Goal: Task Accomplishment & Management: Manage account settings

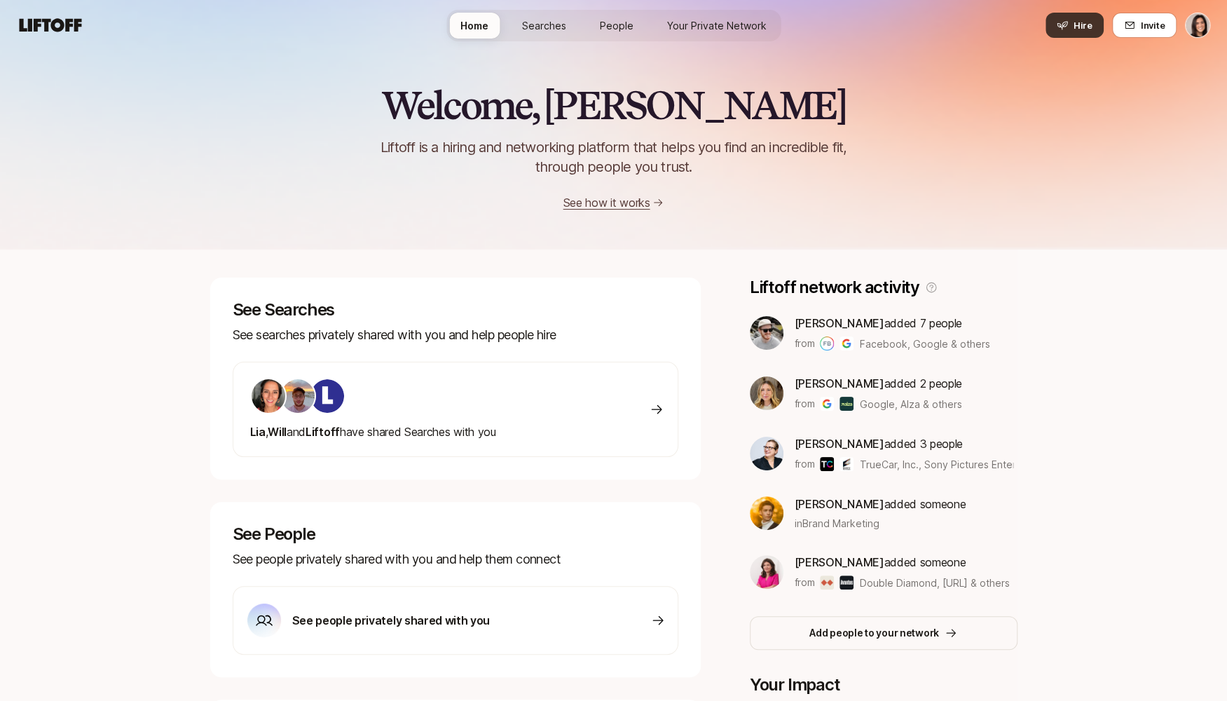
click at [1085, 27] on span "Hire" at bounding box center [1082, 25] width 19 height 14
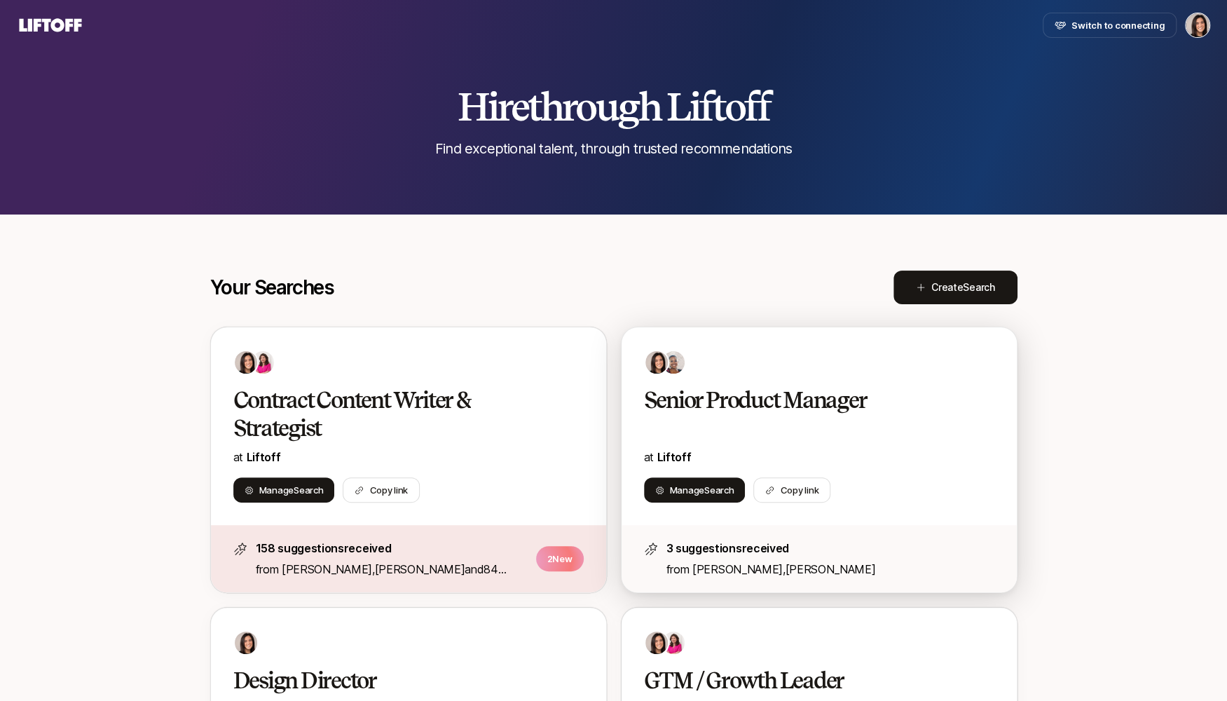
scroll to position [122, 0]
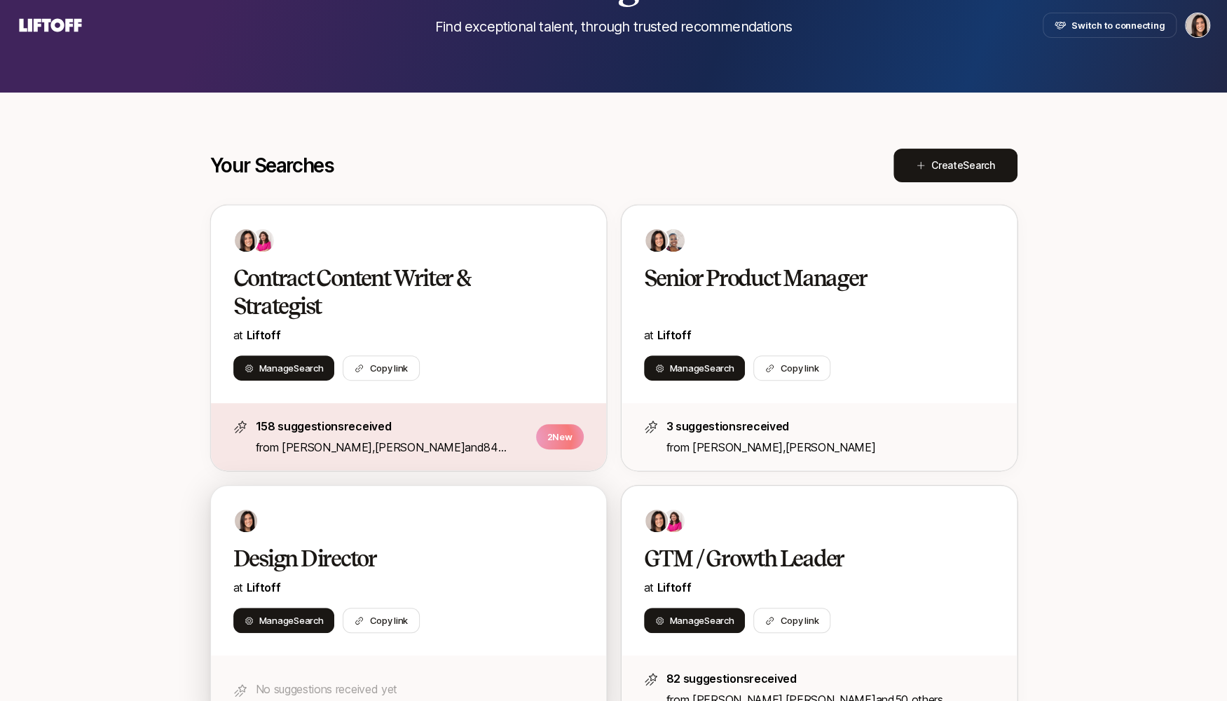
click at [453, 552] on h2 "Design Director" at bounding box center [393, 558] width 321 height 28
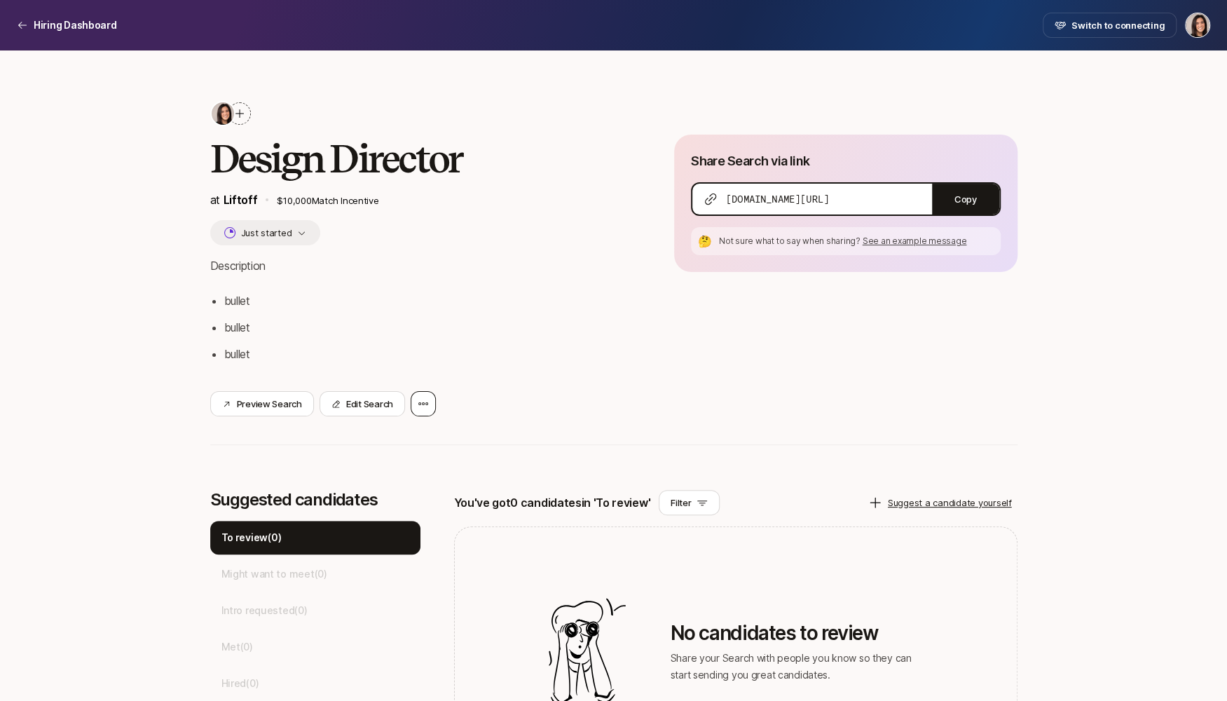
click at [425, 399] on icon at bounding box center [423, 403] width 11 height 11
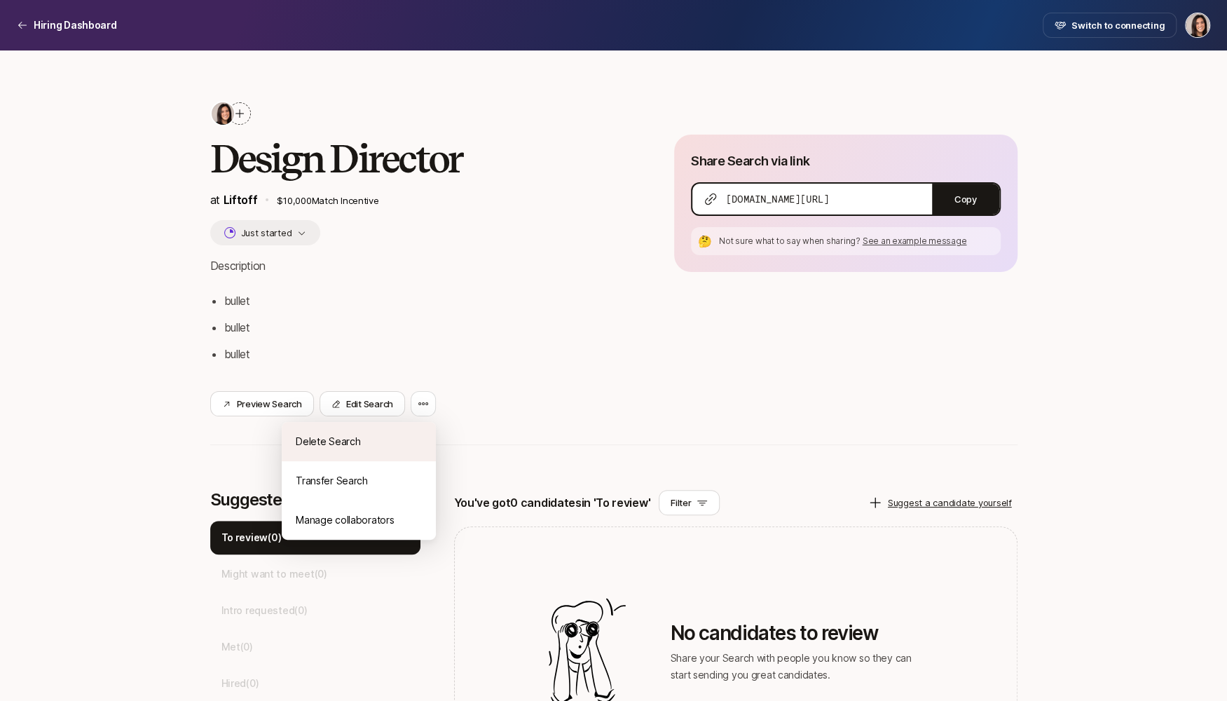
click at [416, 439] on div "Delete Search" at bounding box center [359, 441] width 154 height 39
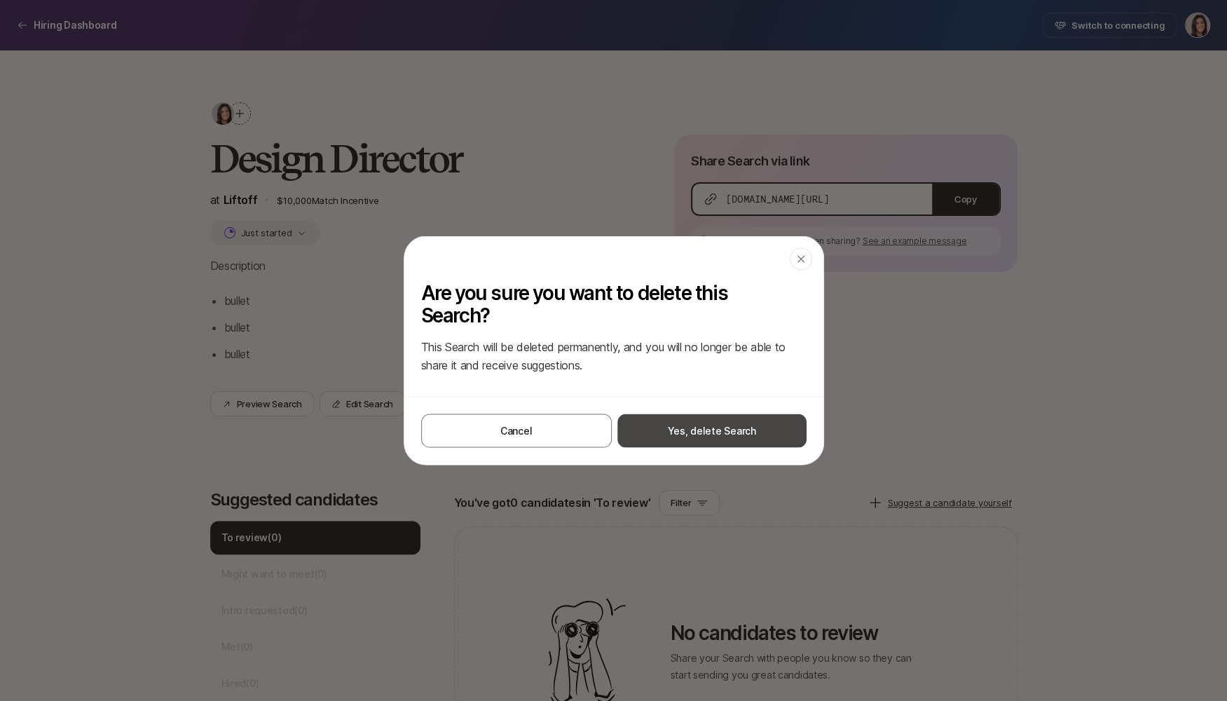
click at [672, 429] on button "Yes, delete Search" at bounding box center [711, 431] width 189 height 34
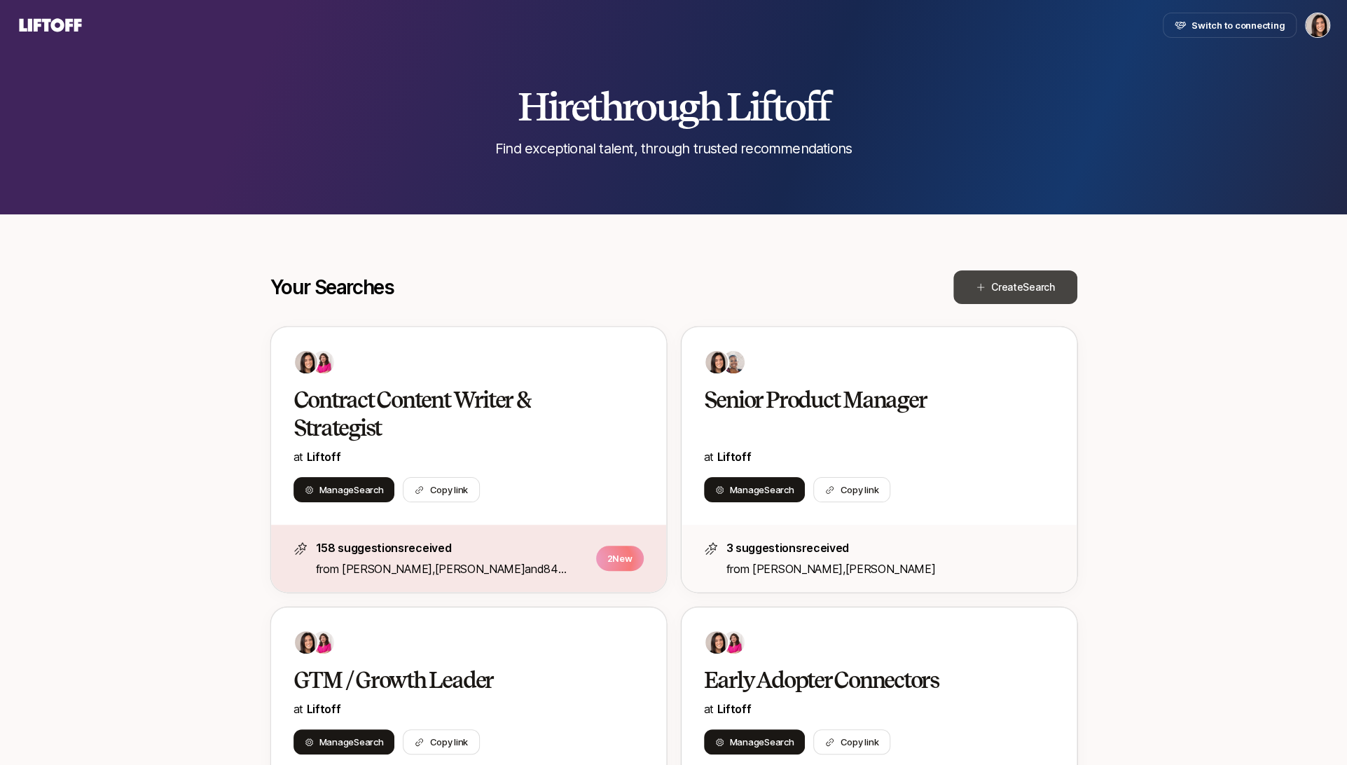
click at [1019, 294] on span "Create Search" at bounding box center [1023, 287] width 64 height 17
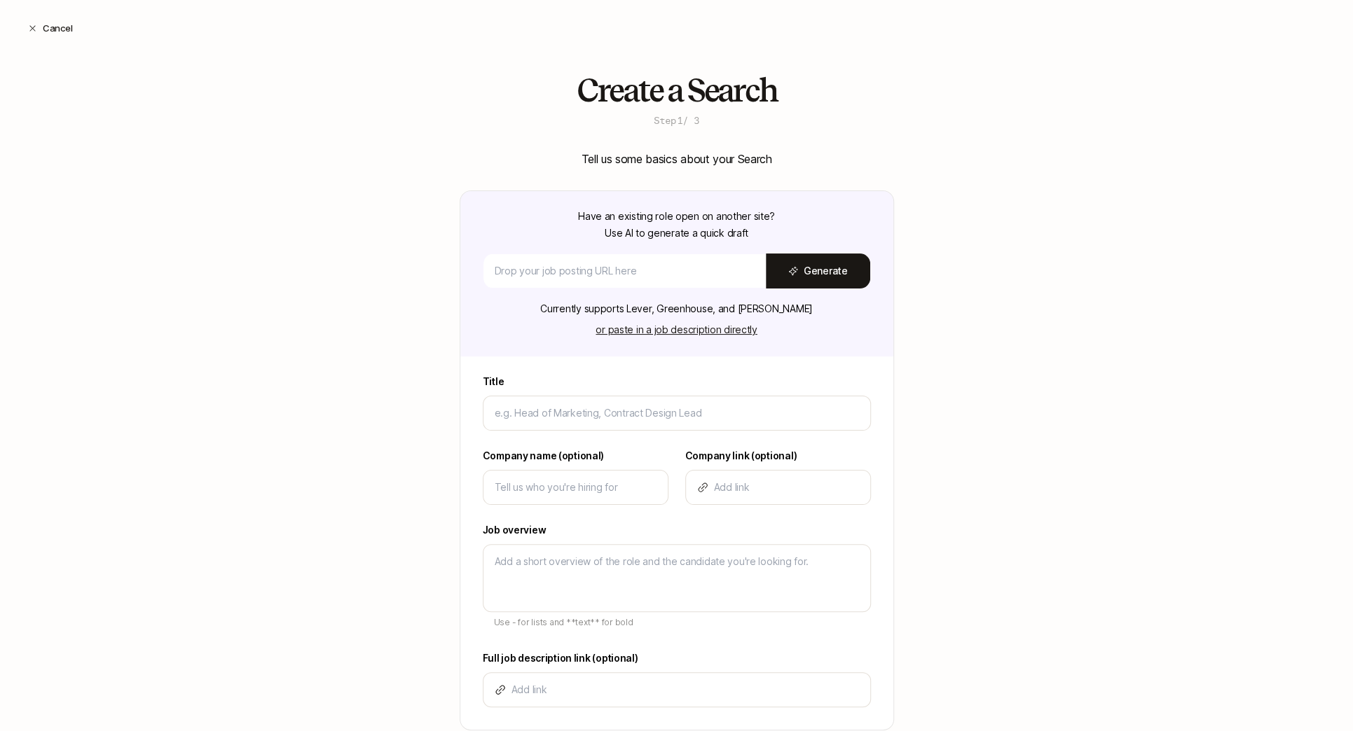
type textarea "x"
click at [547, 273] on input at bounding box center [625, 271] width 260 height 17
click at [519, 429] on div at bounding box center [677, 413] width 388 height 35
click at [520, 415] on input at bounding box center [677, 413] width 364 height 17
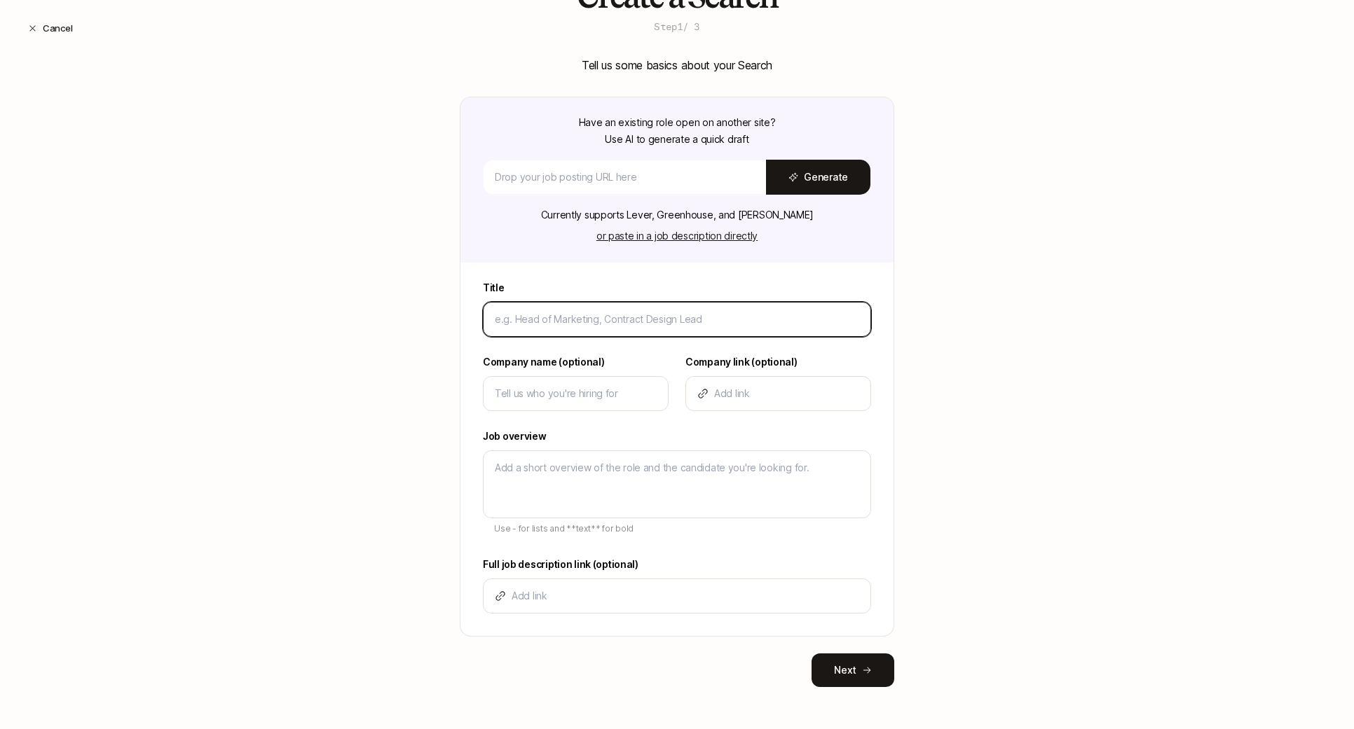
type input "H"
type textarea "x"
type input "He"
type textarea "x"
type input "Hea"
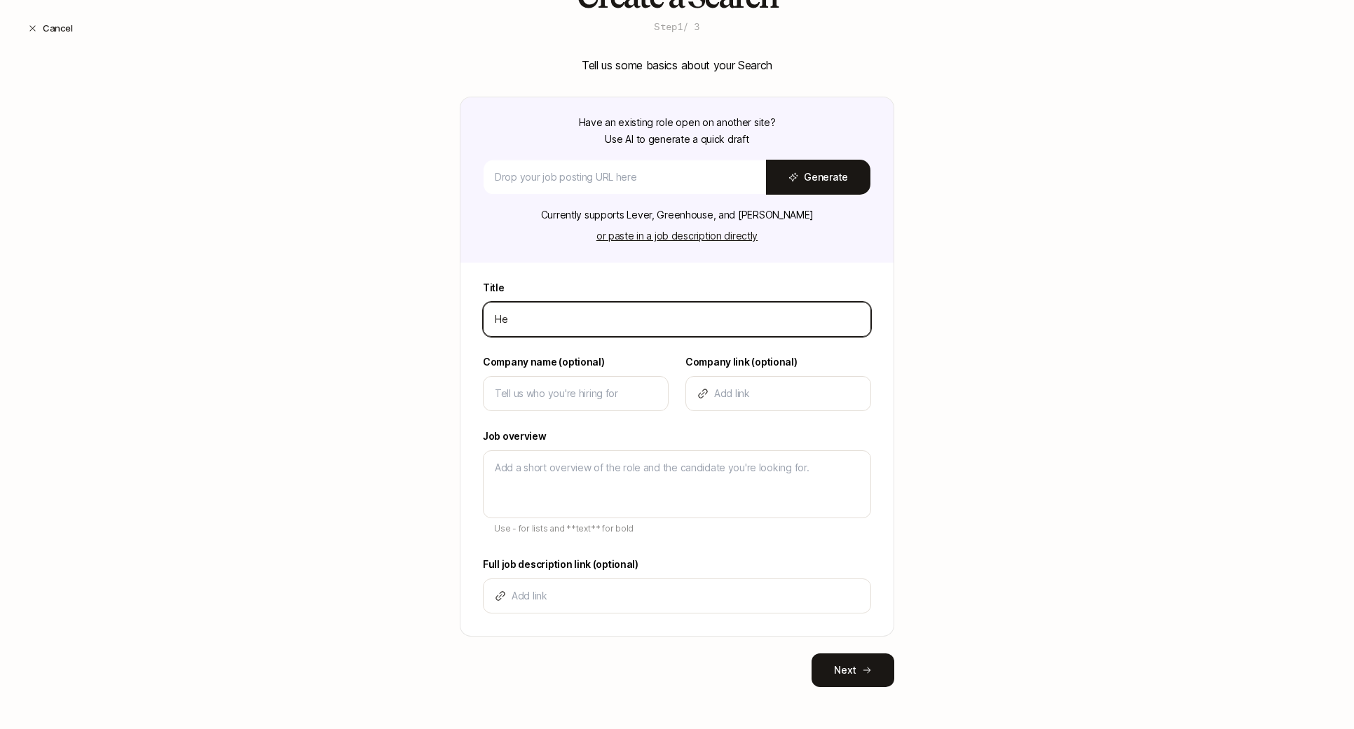
type textarea "x"
type input "Head"
type textarea "x"
type input "Head"
type textarea "x"
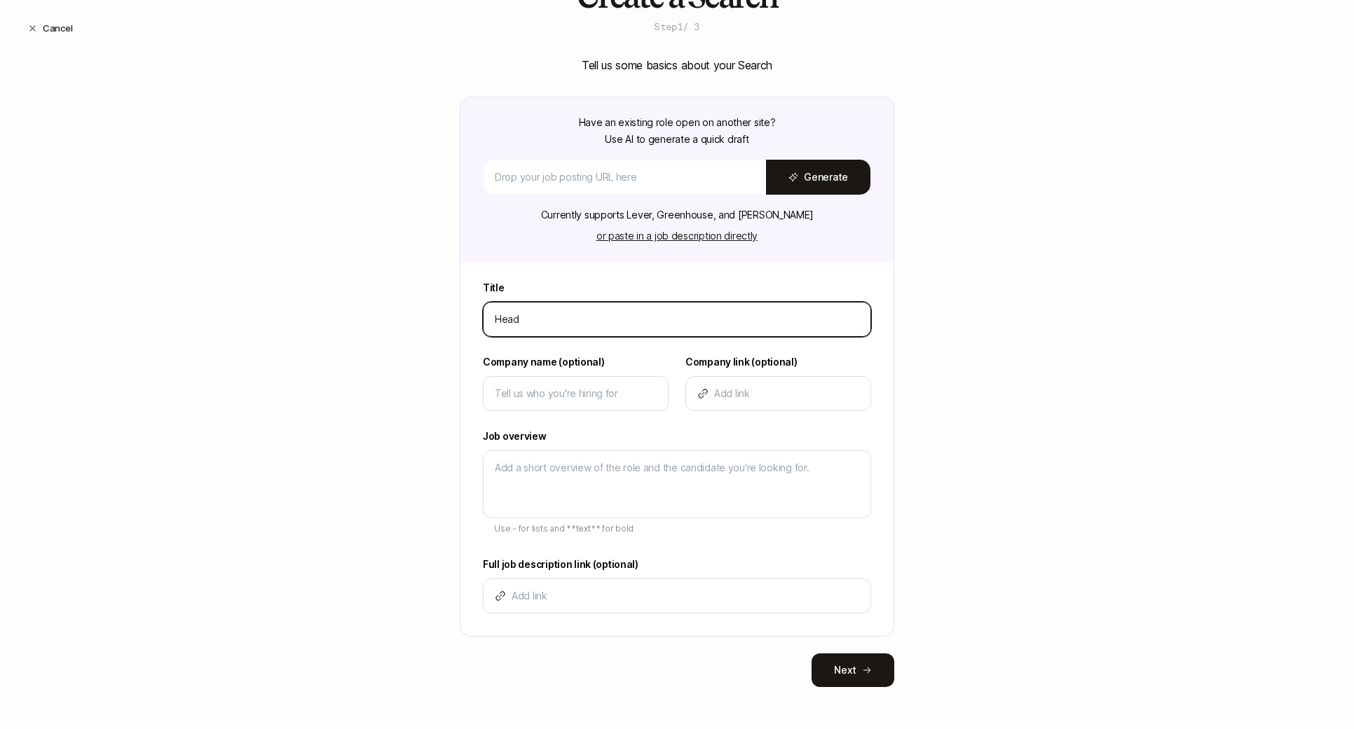
type input "Head o"
type textarea "x"
type input "Head of"
type textarea "x"
type input "Head of"
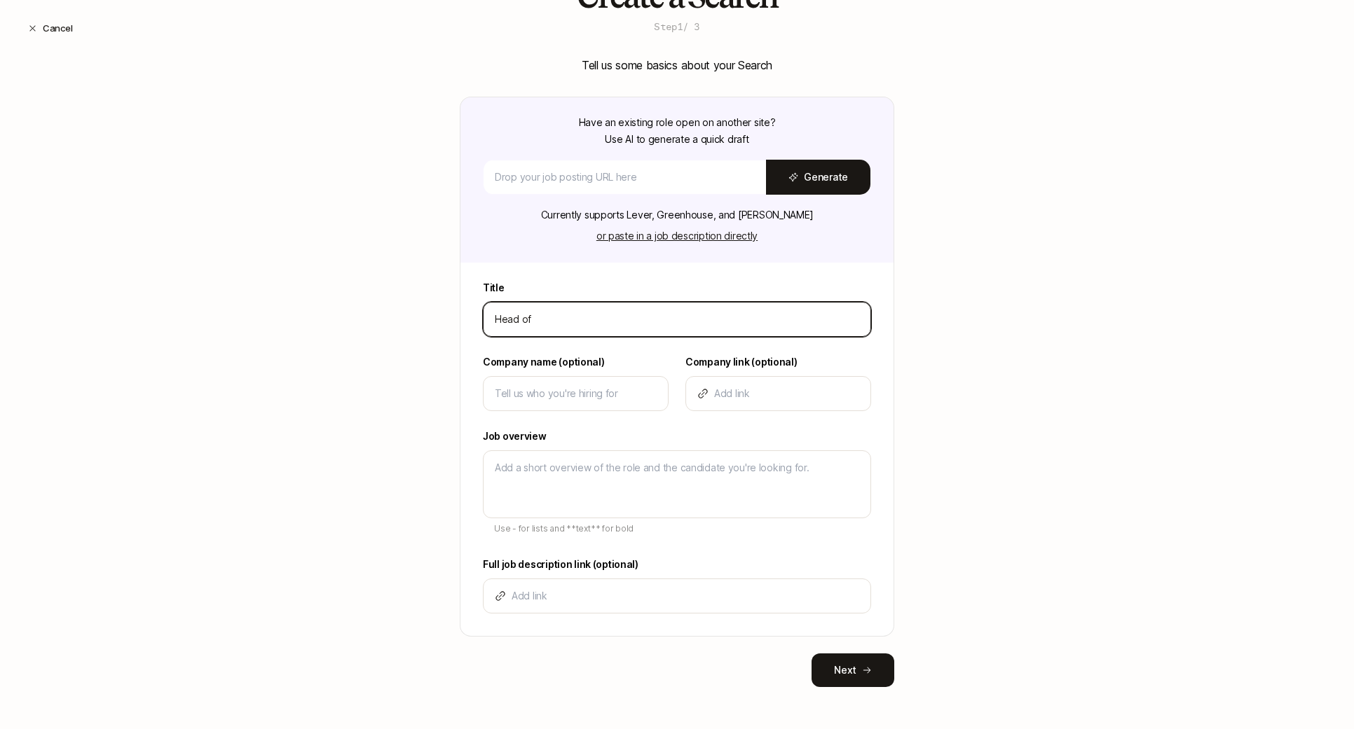
type textarea "x"
type input "Head of P"
type textarea "x"
type input "Head of Pr"
type textarea "x"
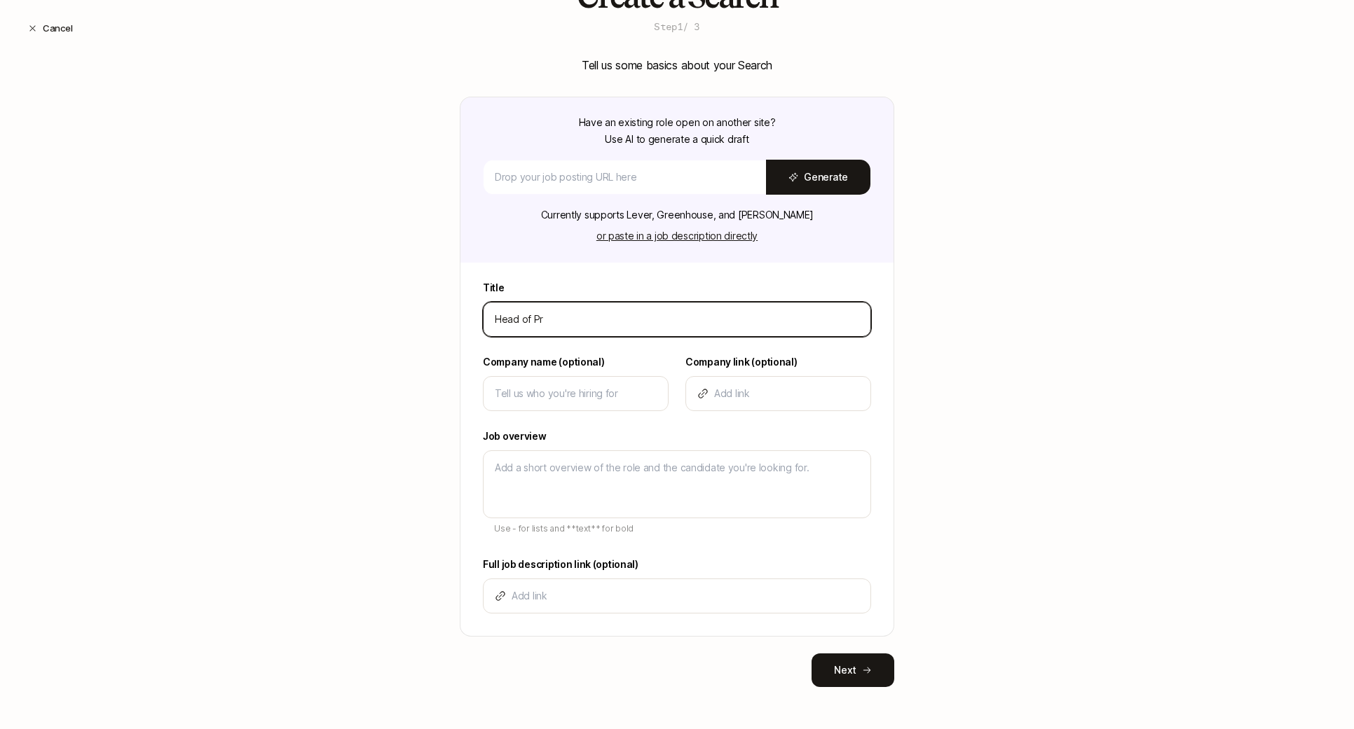
type input "Head of Pro"
type textarea "x"
type input "Head of Prod"
type textarea "x"
type input "Head of Produ"
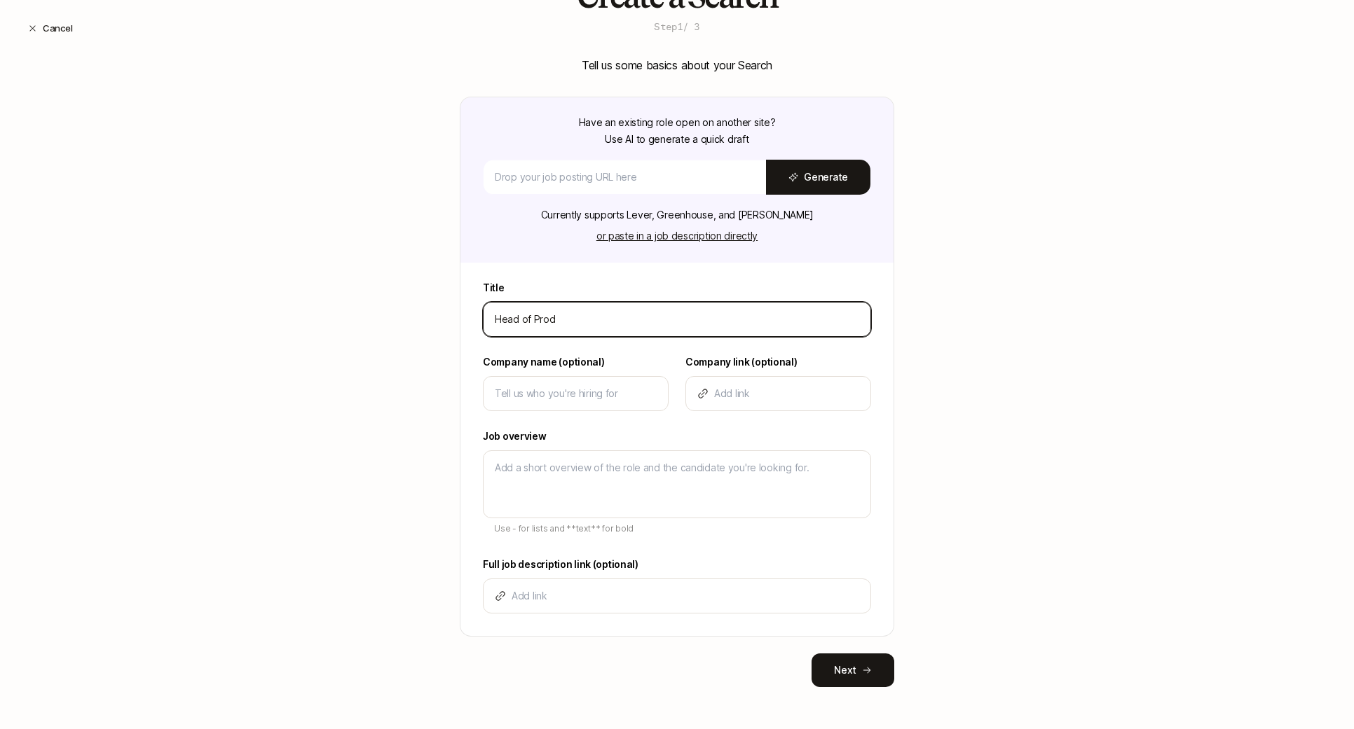
type textarea "x"
type input "Head of Produc"
type textarea "x"
type input "Head of Product"
type textarea "x"
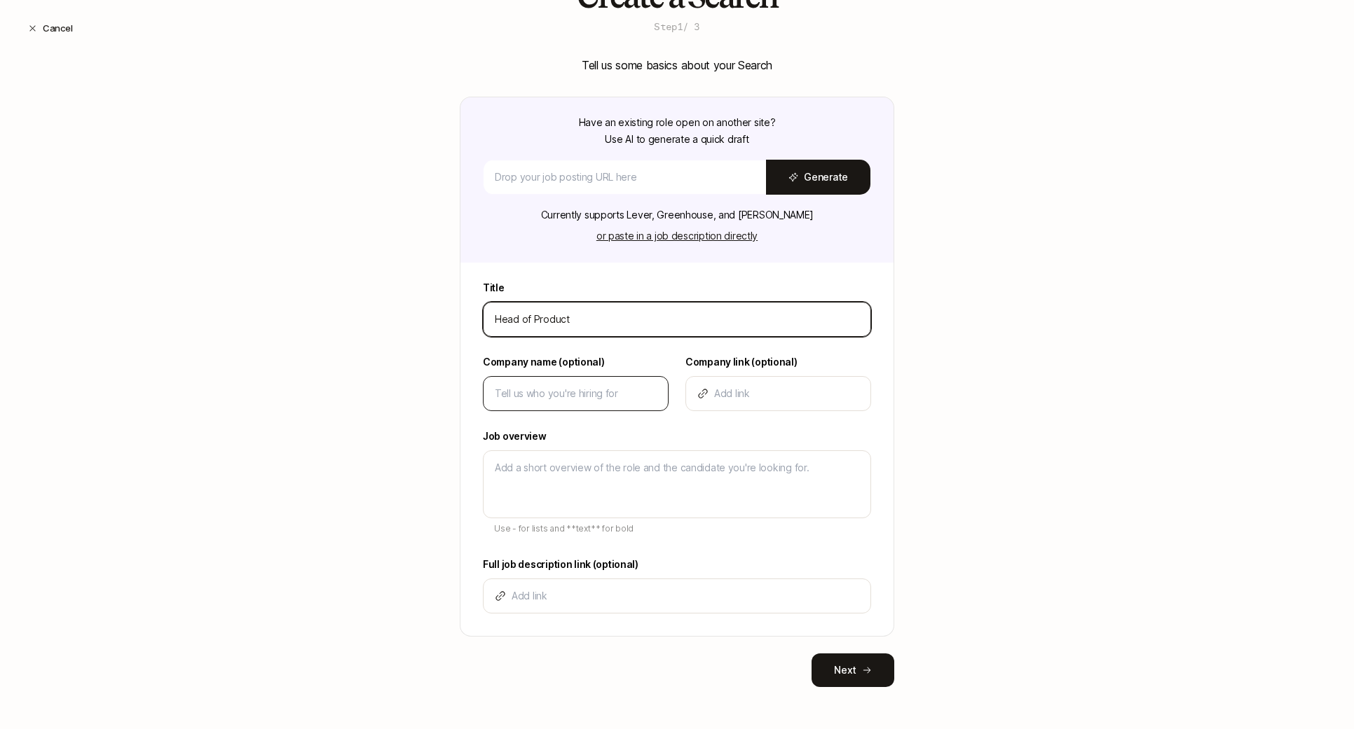
type input "Head of Product"
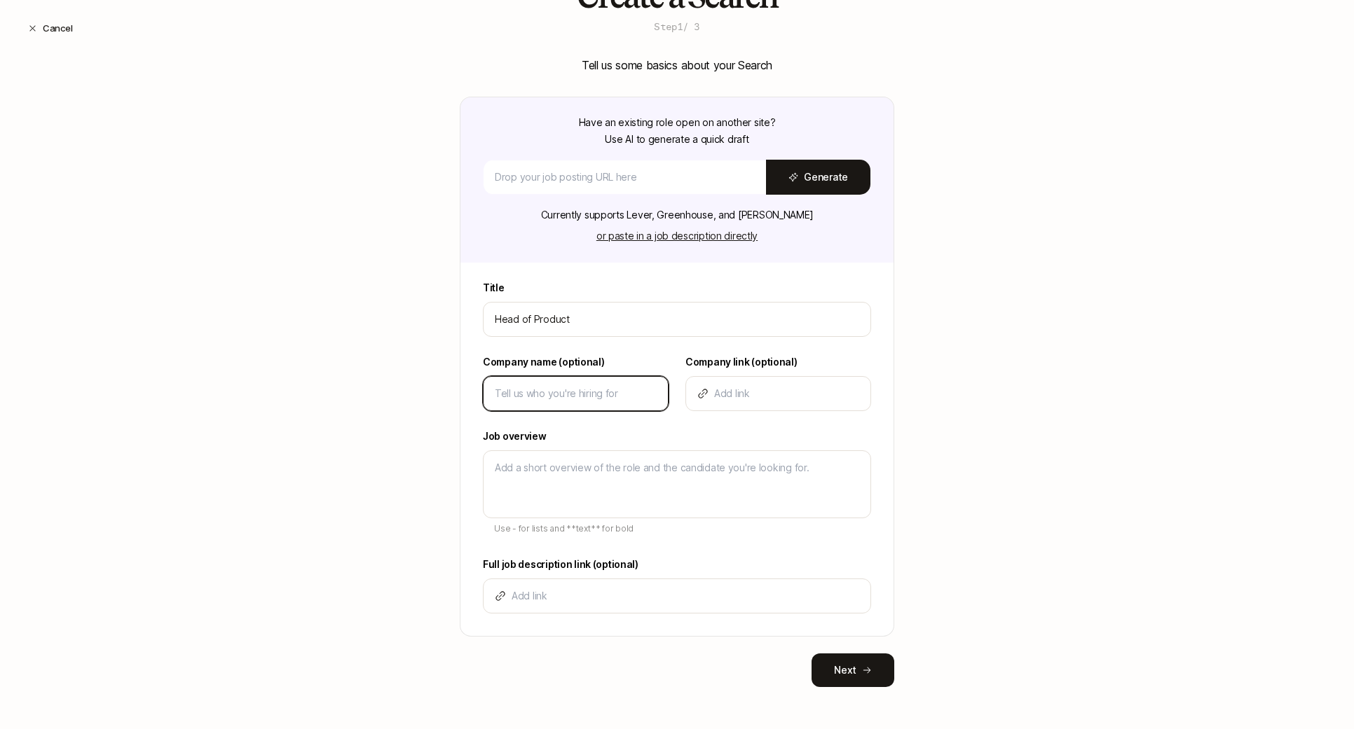
click at [523, 388] on input at bounding box center [576, 393] width 162 height 17
click at [533, 395] on input at bounding box center [576, 393] width 162 height 17
type input "L"
type textarea "x"
type input "Li"
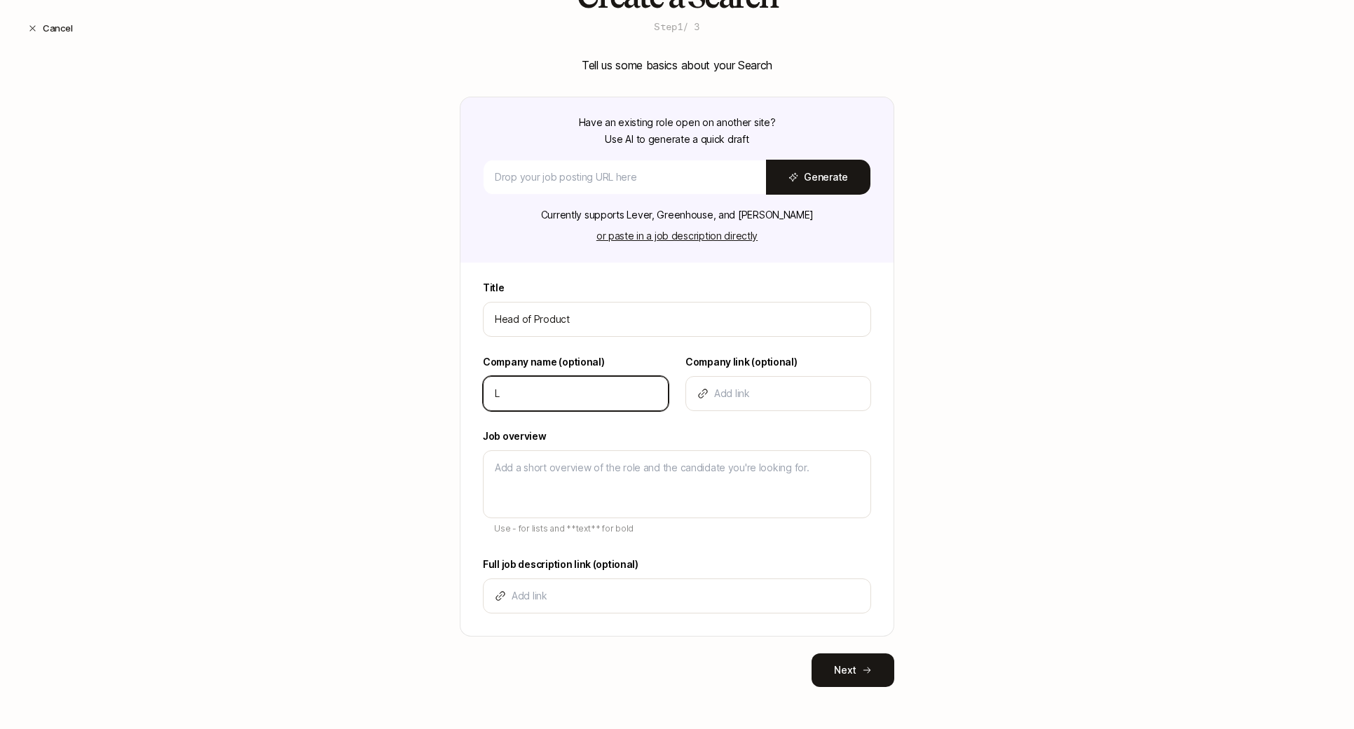
type textarea "x"
type input "Lif"
type textarea "x"
type input "Lift"
type textarea "x"
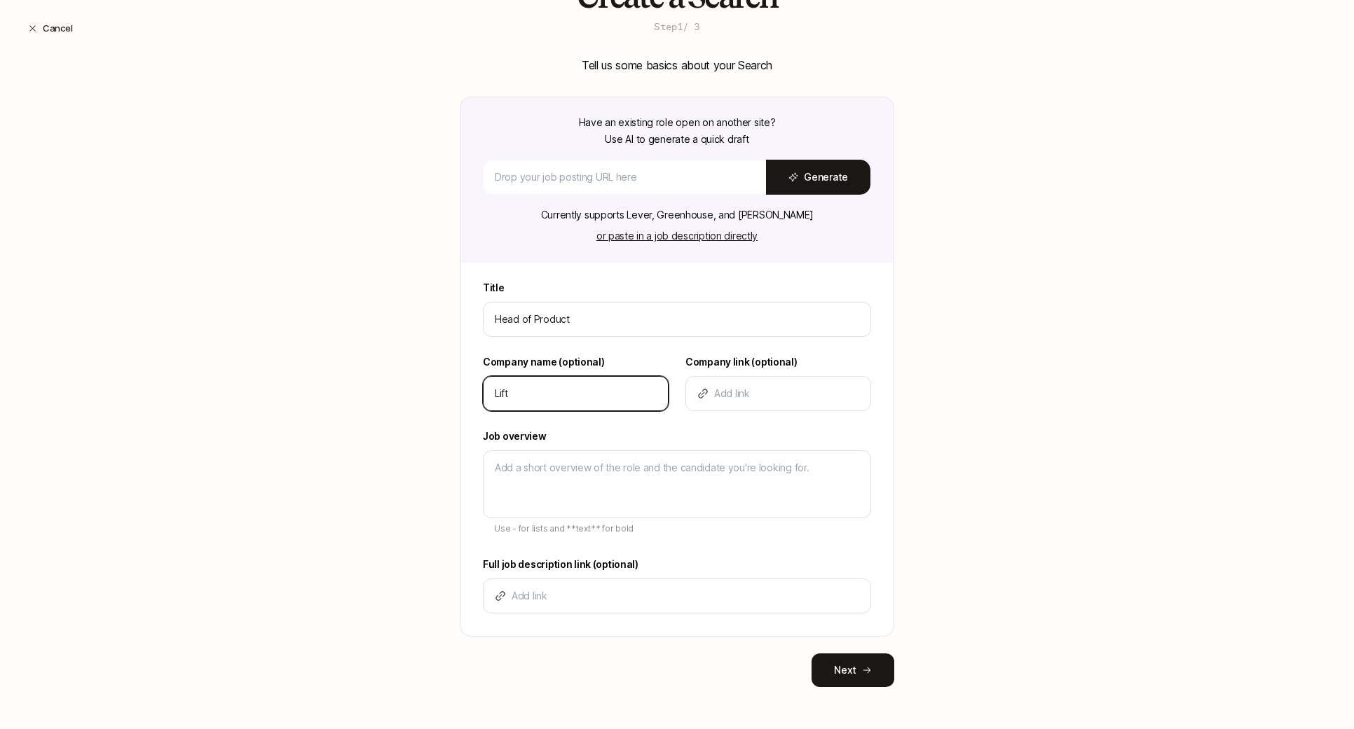
type input "Lifto"
type textarea "x"
type input "Liftof"
type textarea "x"
type input "Liftoff"
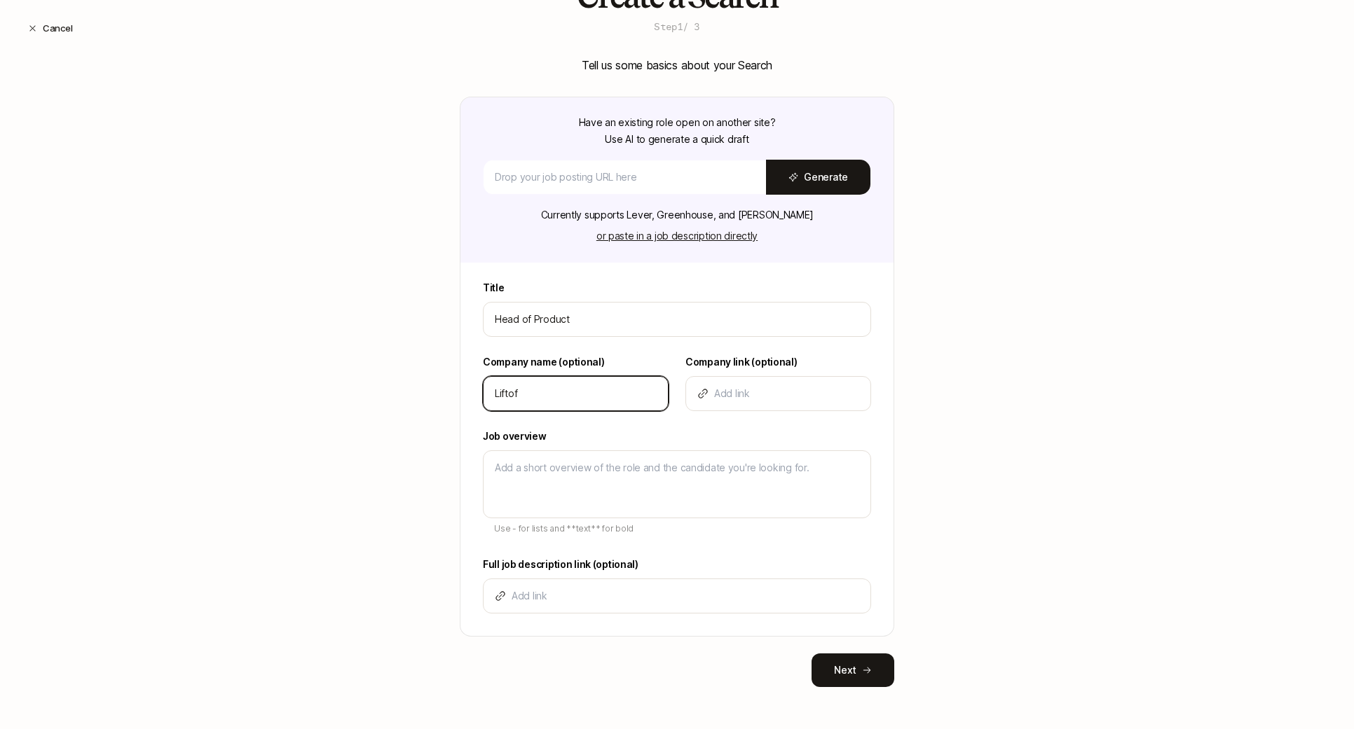
type textarea "x"
type input "Liftoff"
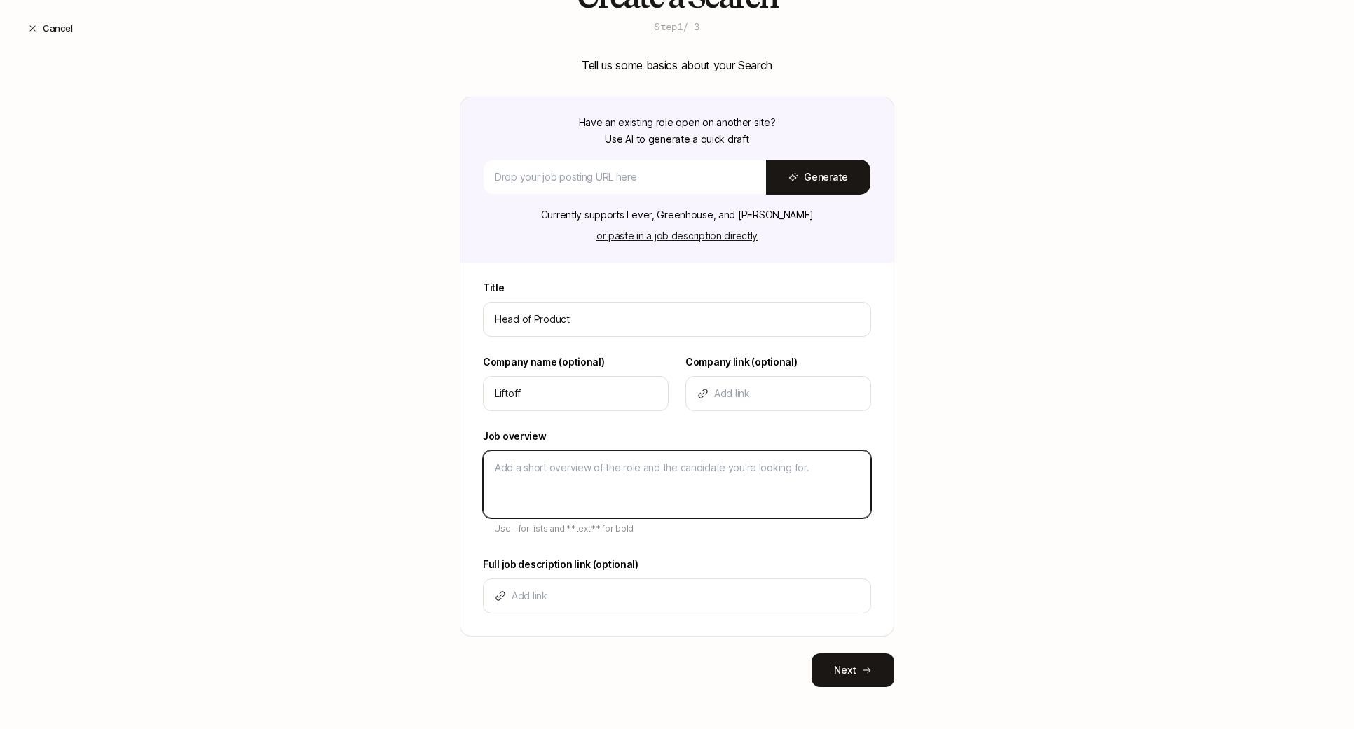
click at [516, 476] on textarea at bounding box center [677, 485] width 388 height 68
type textarea "D"
type textarea "x"
type textarea "De"
type textarea "x"
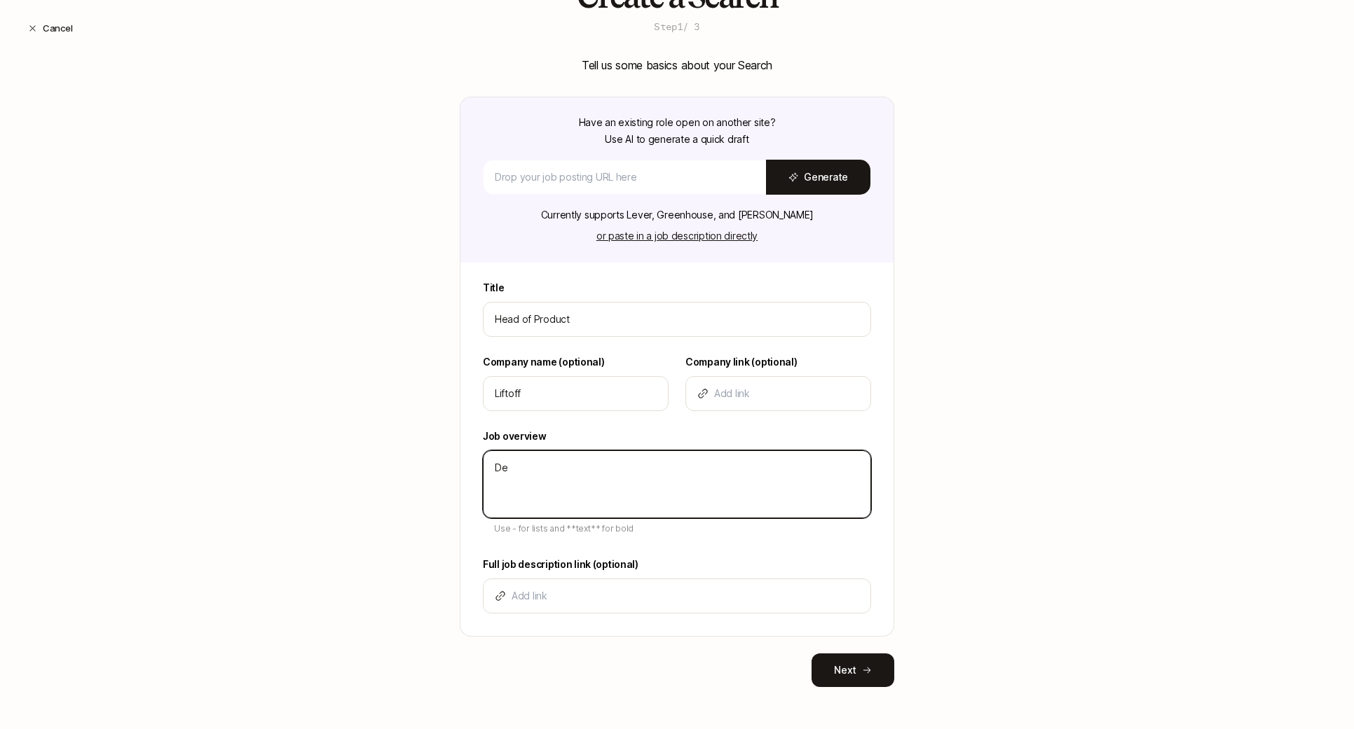
type textarea "Des"
type textarea "x"
type textarea "Desc"
type textarea "x"
type textarea "Desci"
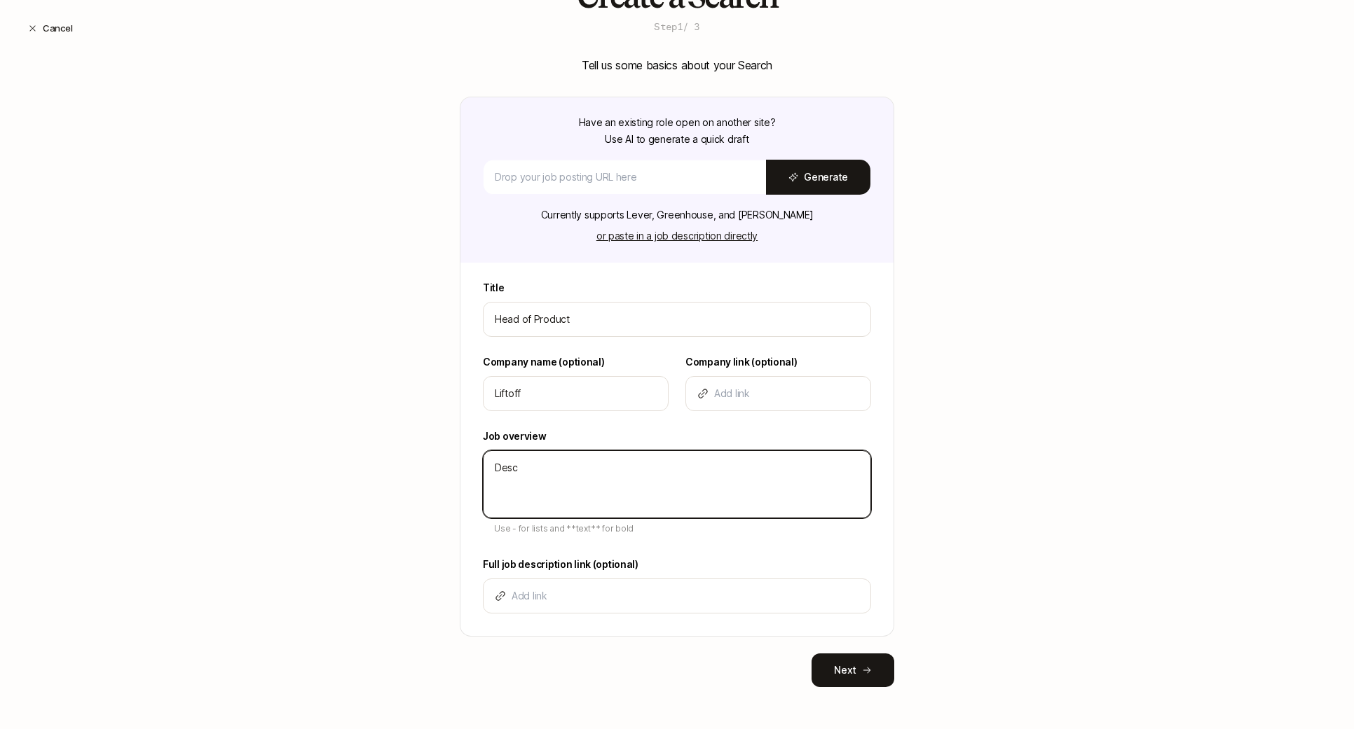
type textarea "x"
type textarea "Desc"
type textarea "x"
type textarea "Descr"
type textarea "x"
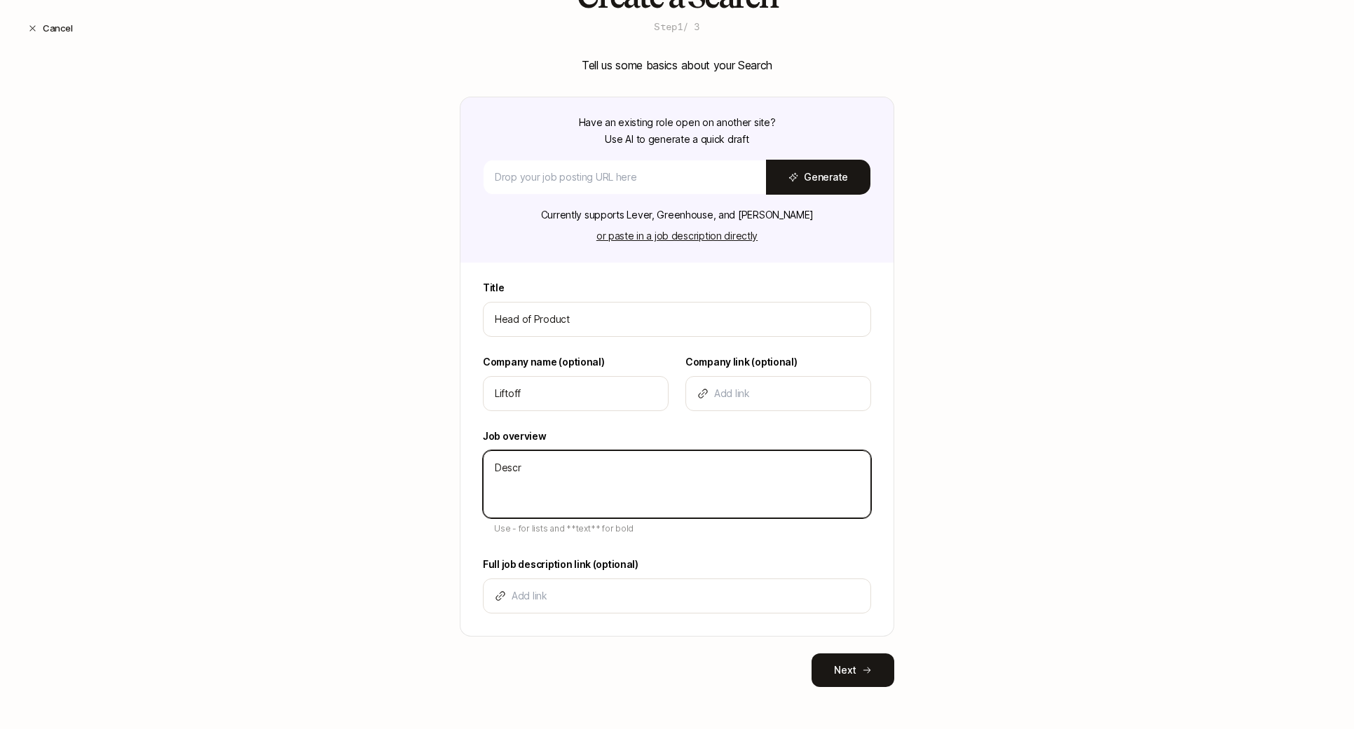
type textarea "Descri"
type textarea "x"
type textarea "Descrip"
type textarea "x"
type textarea "Descript"
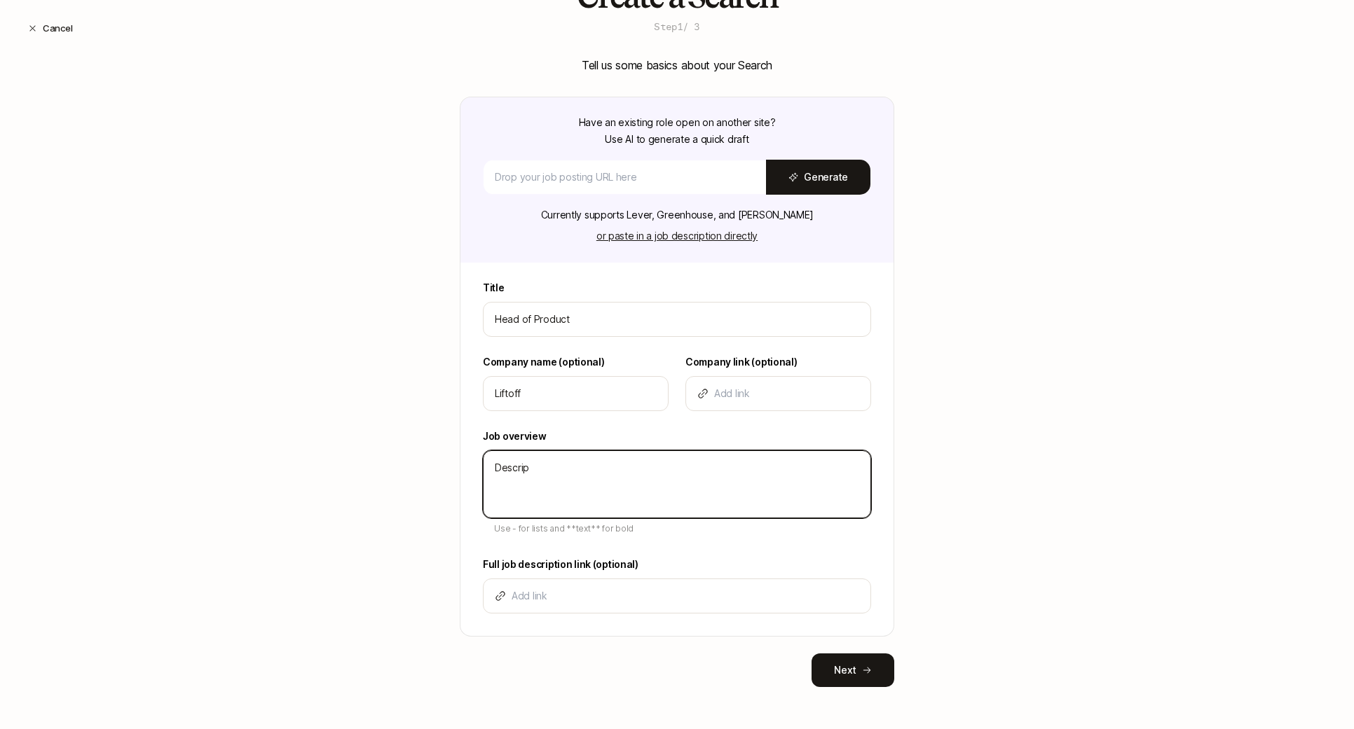
type textarea "x"
type textarea "Descripti"
type textarea "x"
type textarea "Descriptio"
type textarea "x"
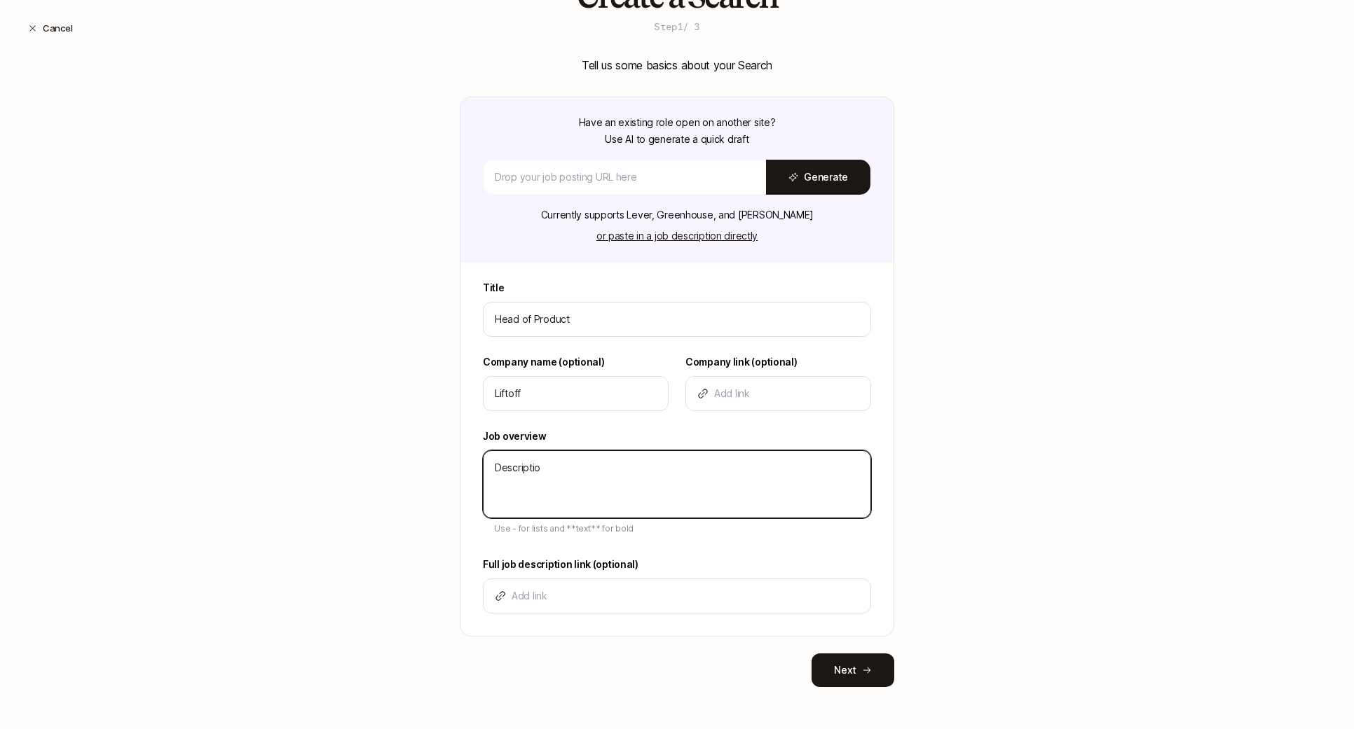
type textarea "Description"
type textarea "x"
type textarea "Description"
type textarea "x"
type textarea "Description -"
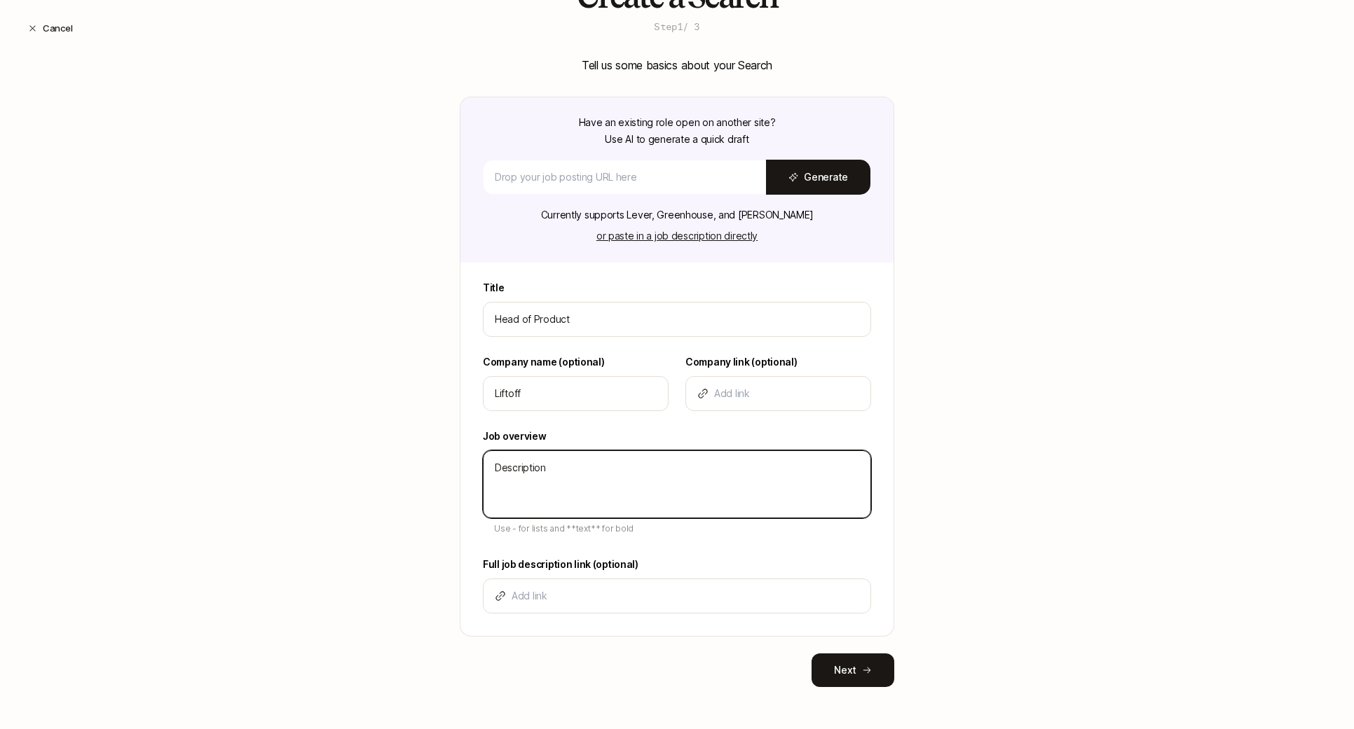
type textarea "x"
type textarea "Description -"
type textarea "x"
type textarea "Description - b"
type textarea "x"
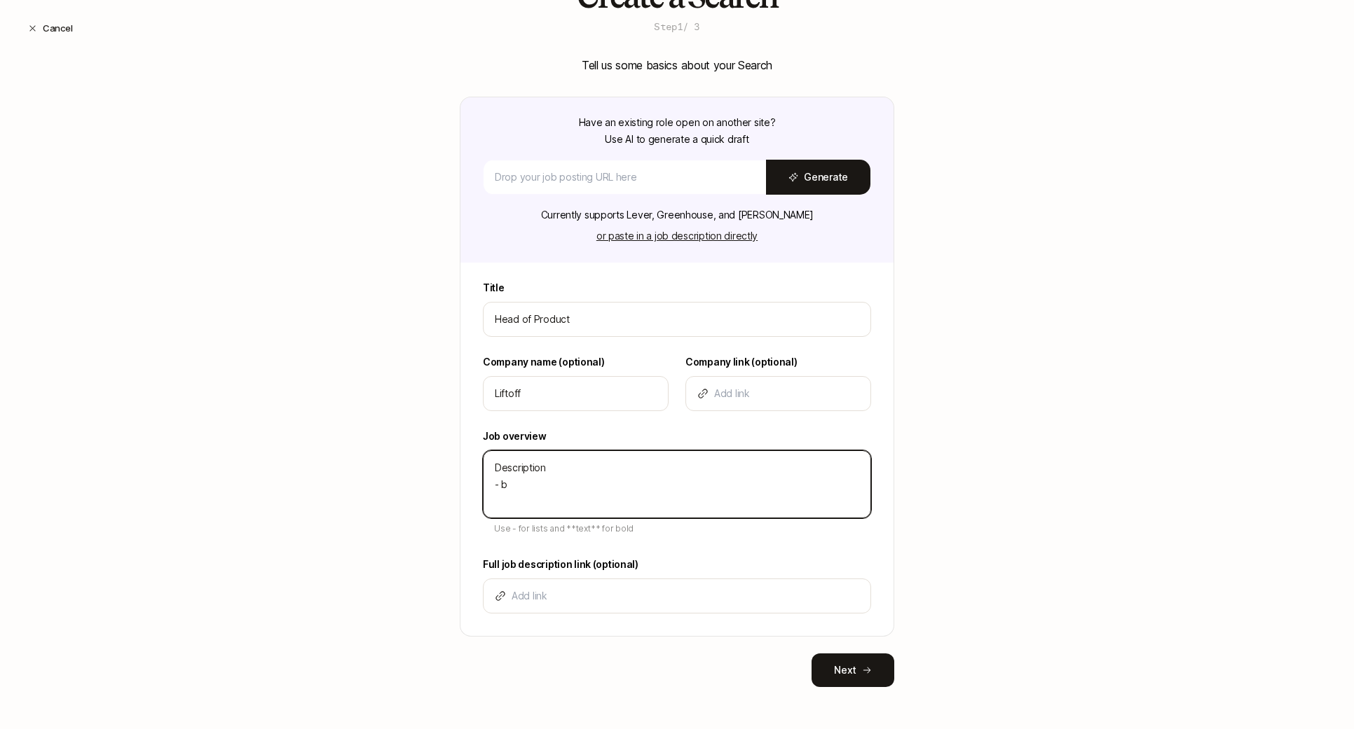
type textarea "Description - bu"
type textarea "x"
type textarea "Description - bul"
type textarea "x"
type textarea "Description - bull"
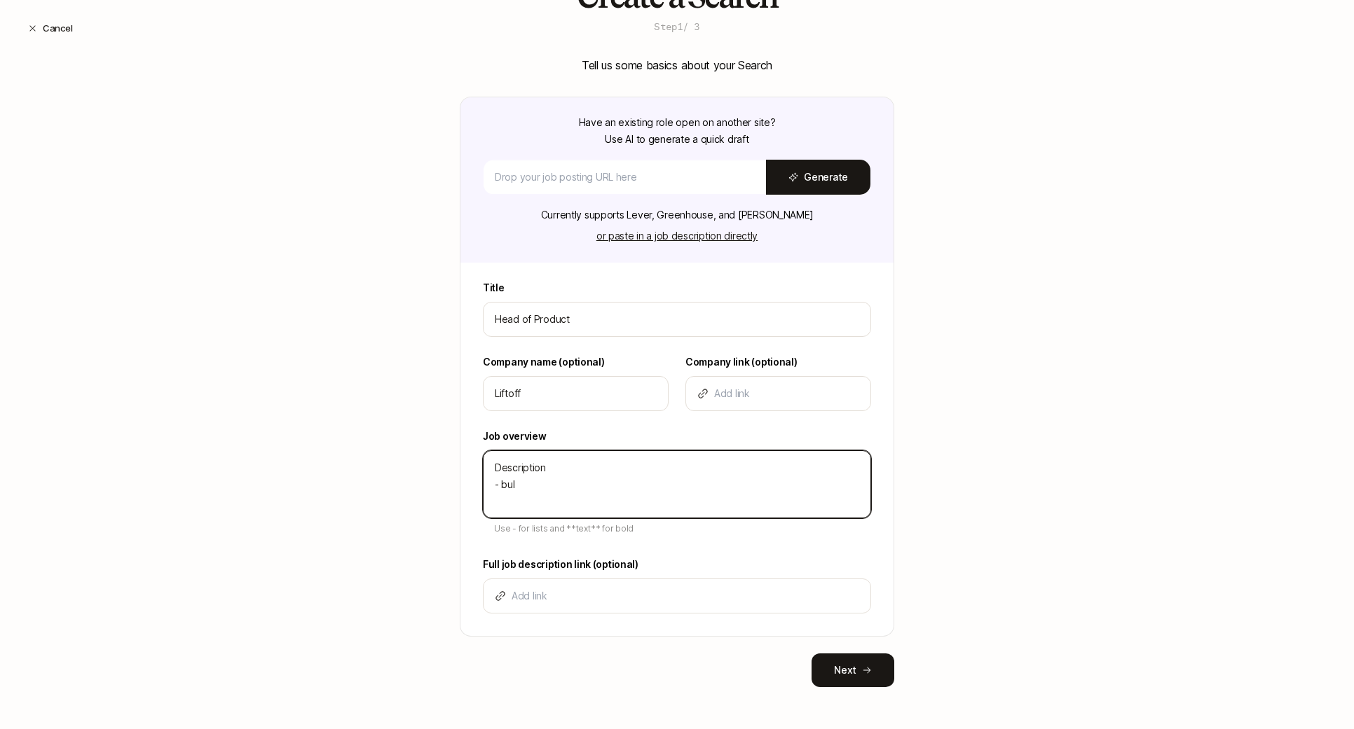
type textarea "x"
type textarea "Description - bulle"
type textarea "x"
type textarea "Description - bullet"
type textarea "x"
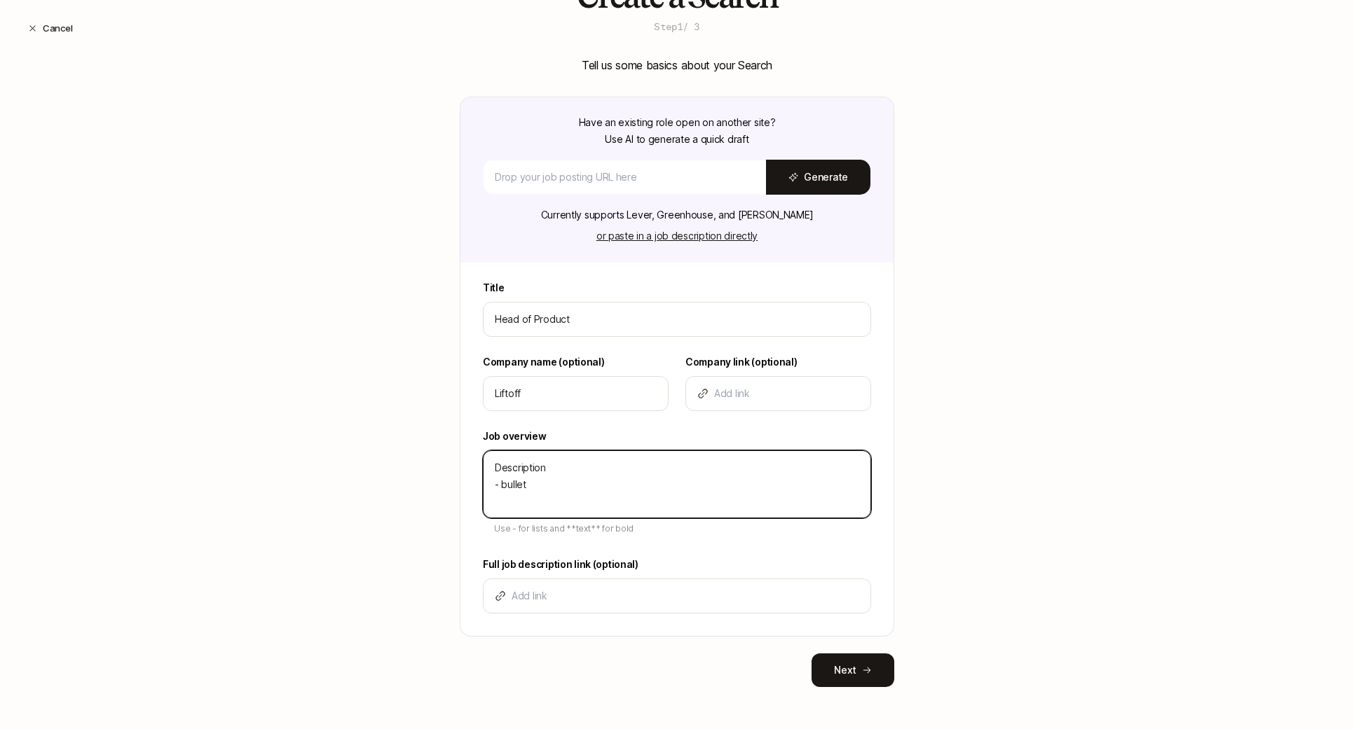
type textarea "Description - bullet"
type textarea "x"
type textarea "Description - bullet -"
type textarea "x"
type textarea "Description - bullet -"
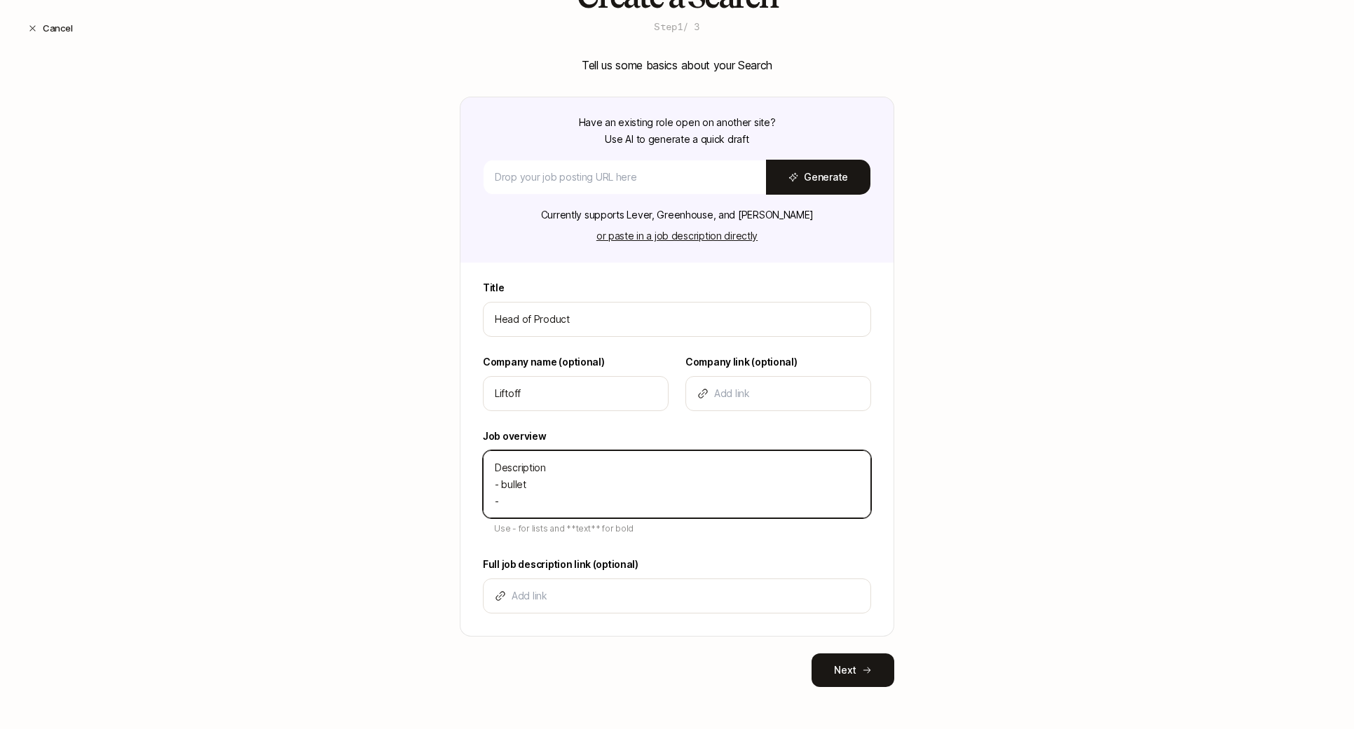
type textarea "x"
type textarea "Description - bullet - b"
type textarea "x"
type textarea "Description - bullet - bu"
type textarea "x"
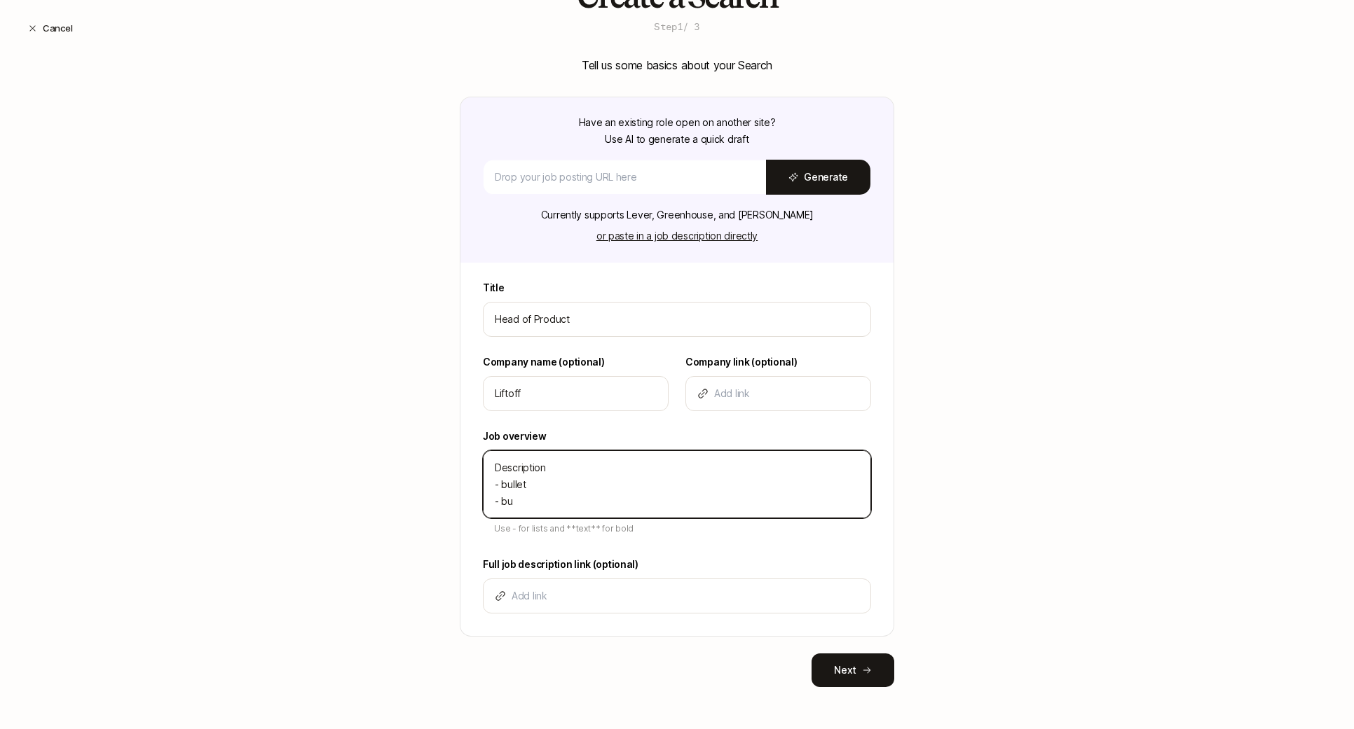
type textarea "Description - bullet - bul"
type textarea "x"
type textarea "Description - bullet - bull"
type textarea "x"
type textarea "Description - bullet - bulle"
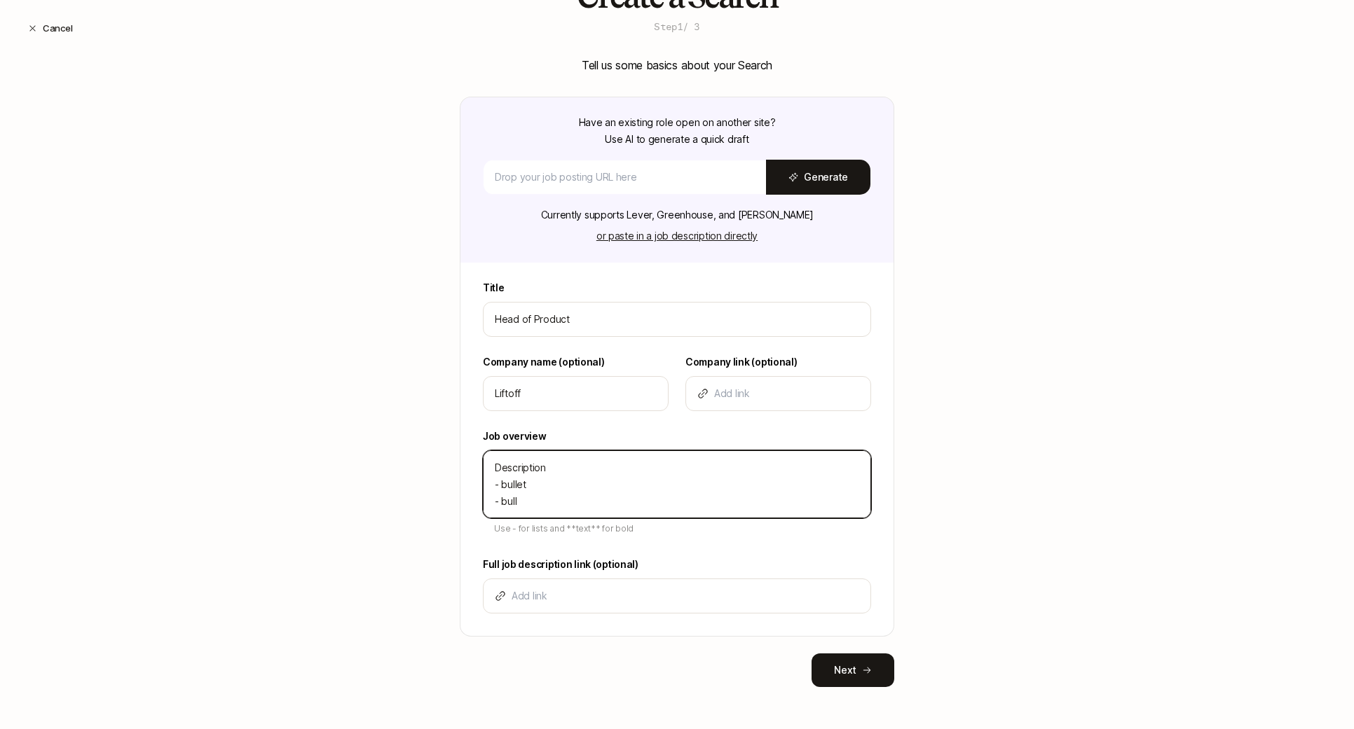
type textarea "x"
type textarea "Description - bullet - bullet"
type textarea "x"
type textarea "Description - bullet - bullet"
type textarea "x"
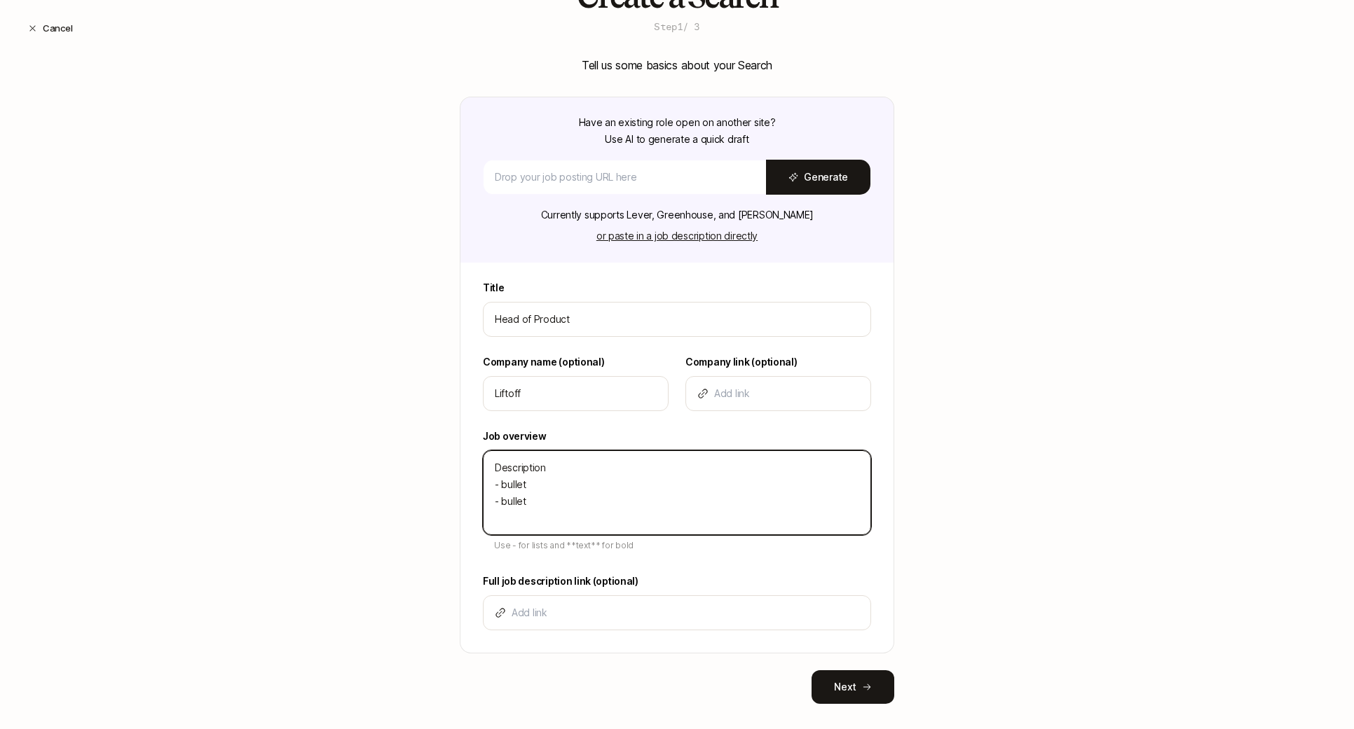
type textarea "Description - bullet - bullet -"
type textarea "x"
type textarea "Description - bullet - bullet -"
type textarea "x"
type textarea "Description - bullet - bullet - b"
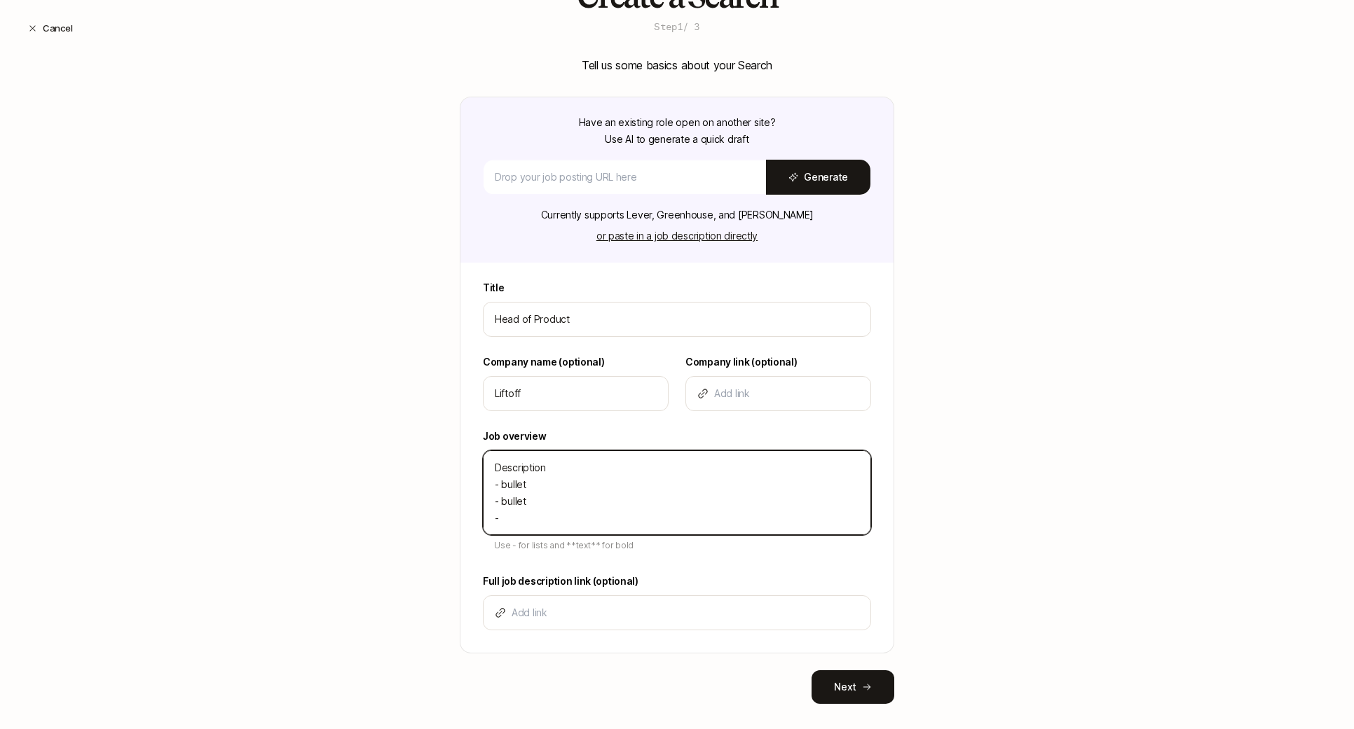
type textarea "x"
type textarea "Description - bullet - bullet - bu"
type textarea "x"
type textarea "Description - bullet - bullet - bul"
type textarea "x"
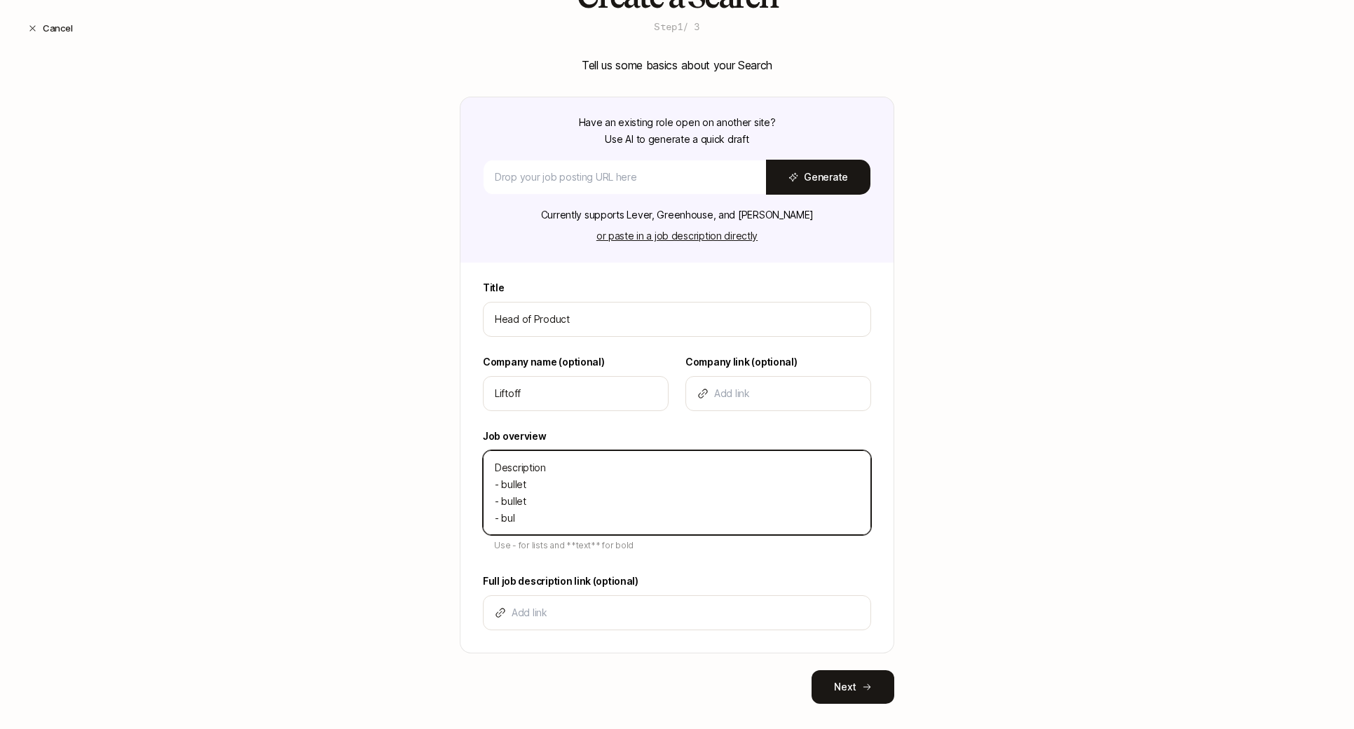
type textarea "Description - bullet - bullet - bull"
type textarea "x"
type textarea "Description - bullet - bullet - bulle"
type textarea "x"
type textarea "Description - bullet - bullet - bullet"
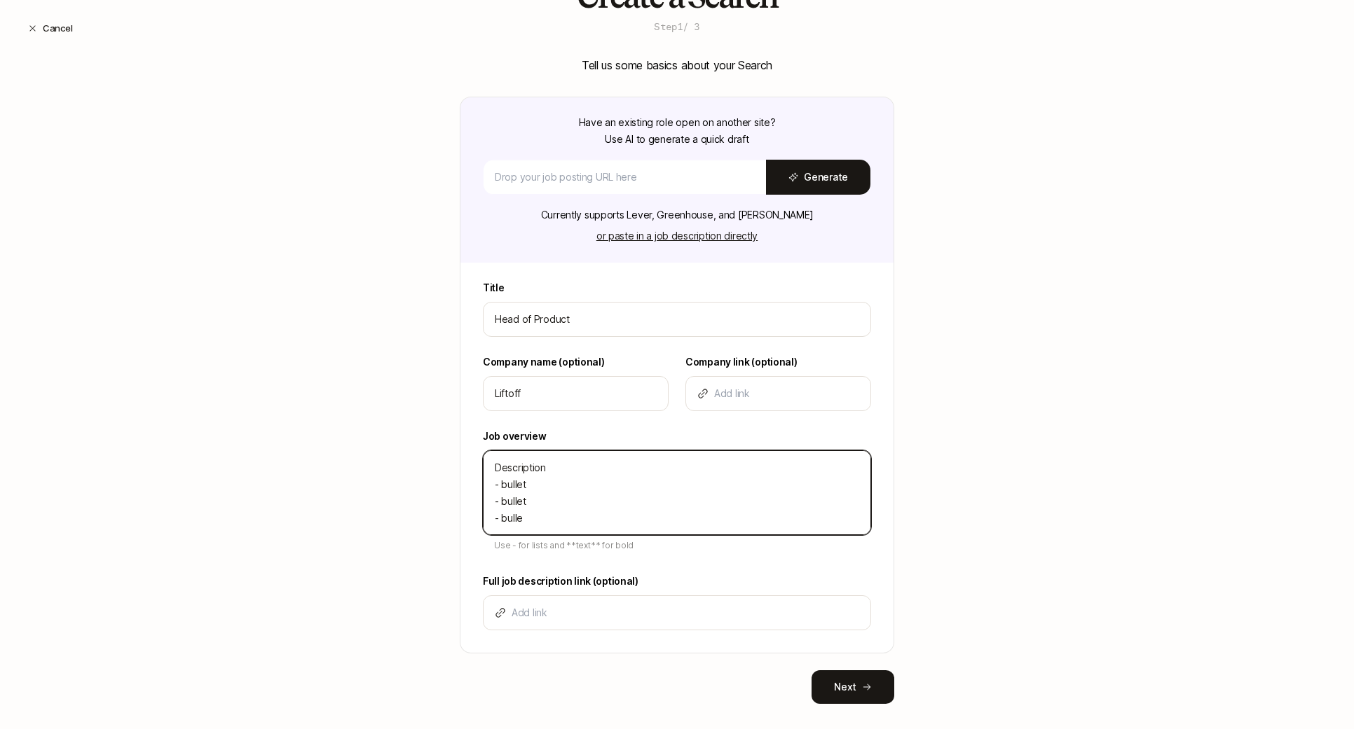
type textarea "x"
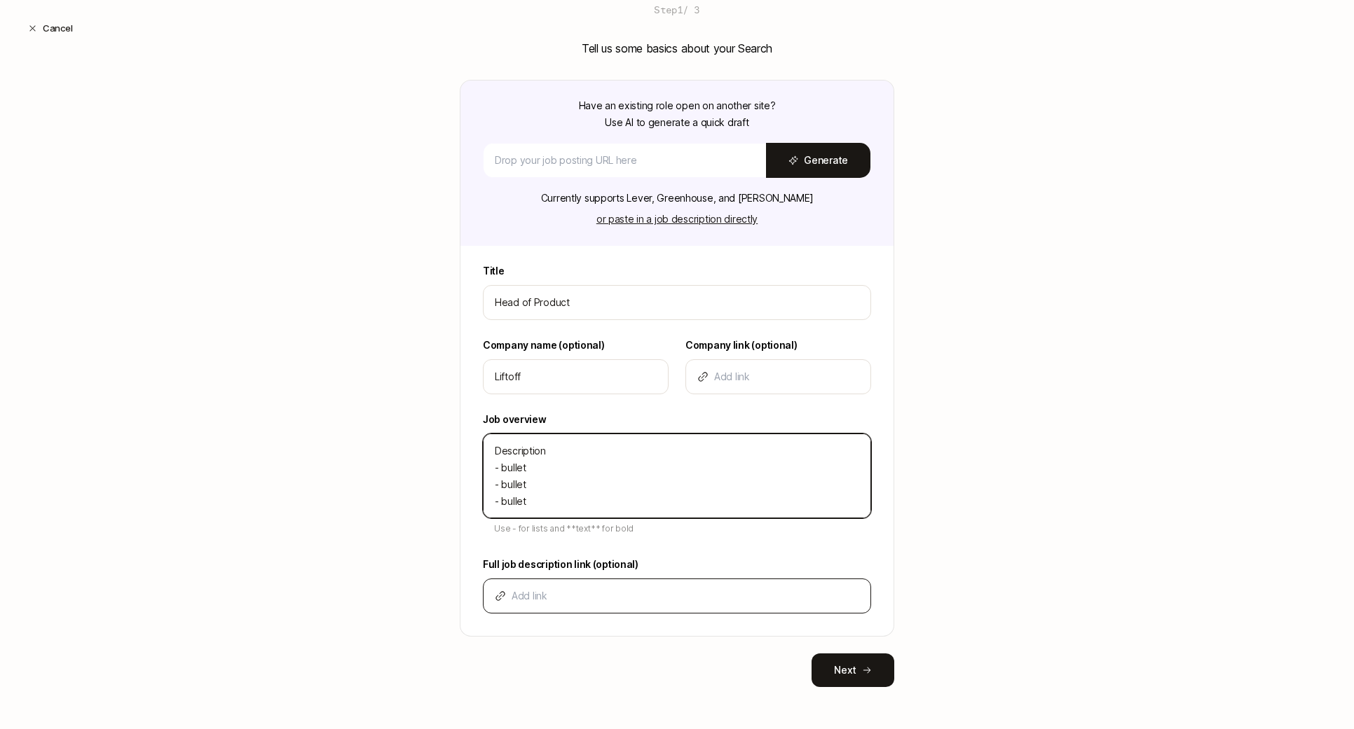
type textarea "Description - bullet - bullet - bullet"
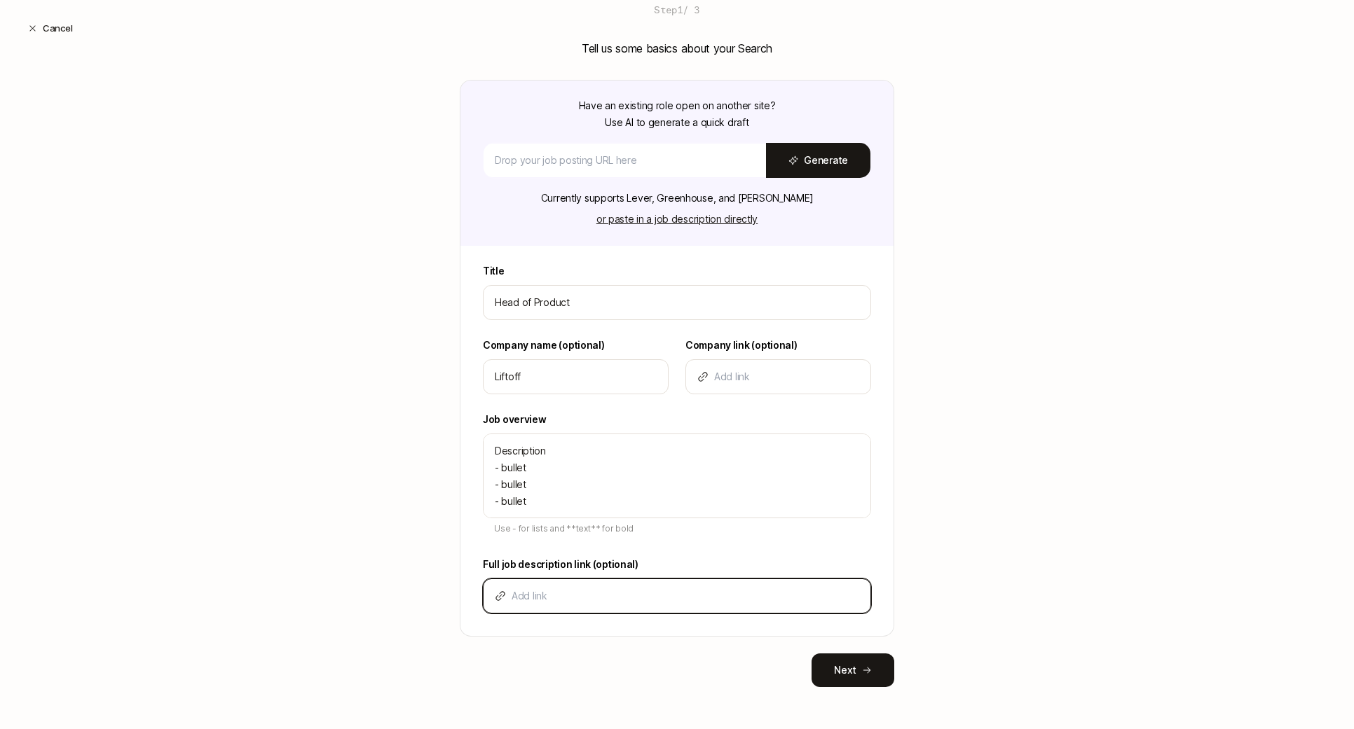
click at [528, 589] on input at bounding box center [685, 596] width 348 height 17
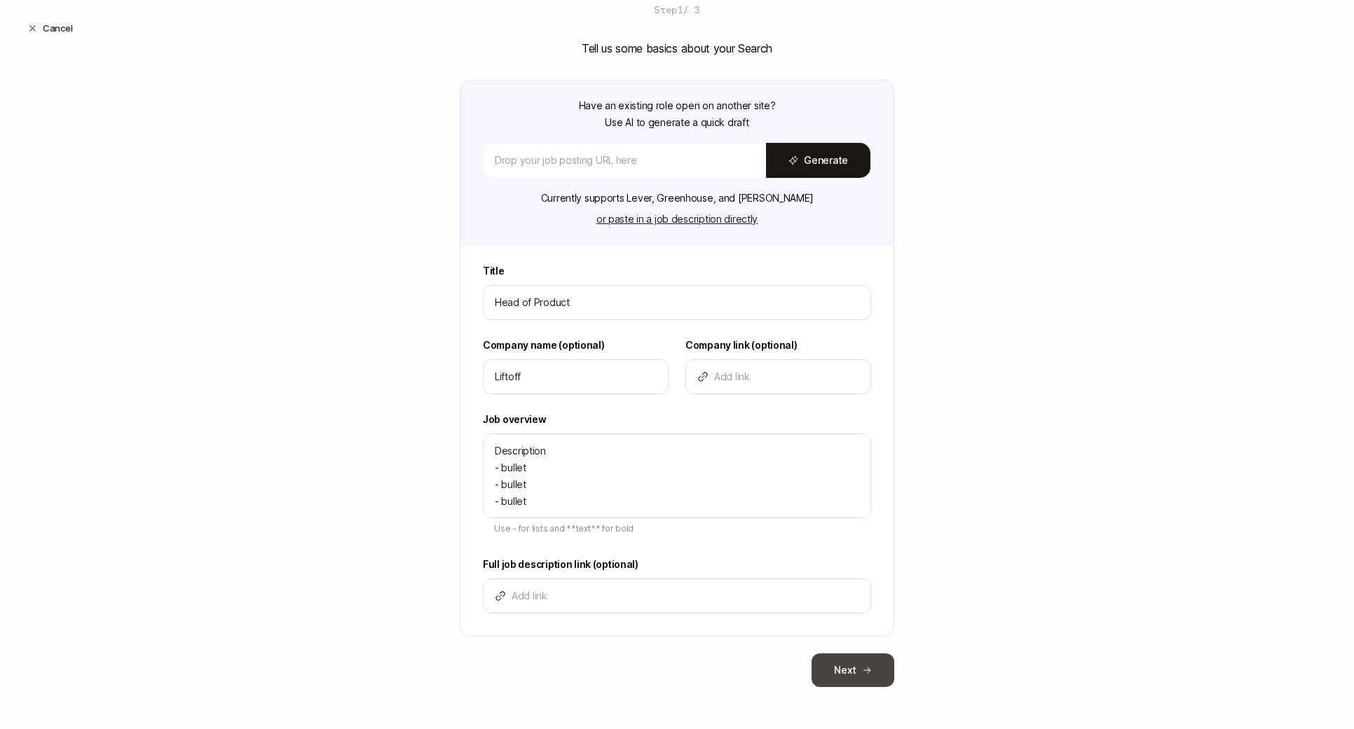
click at [855, 659] on button "Next" at bounding box center [852, 671] width 83 height 34
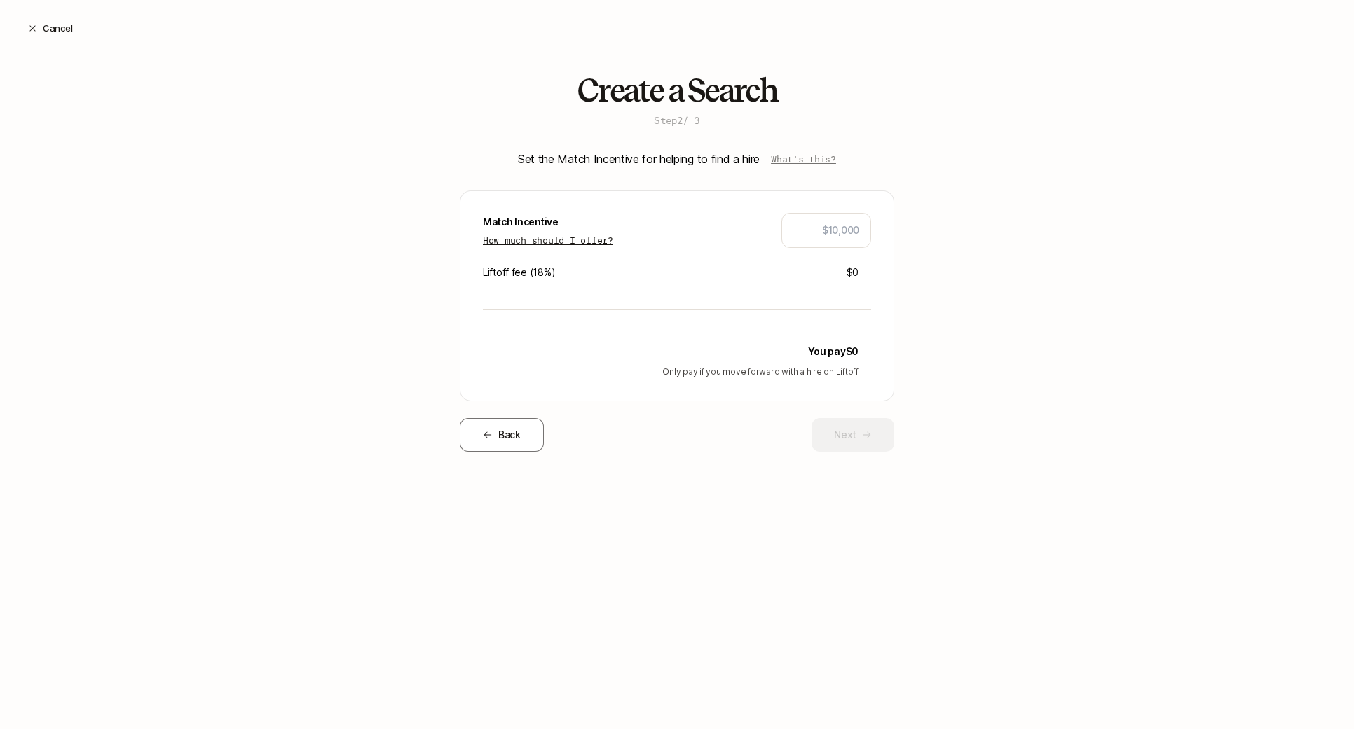
click at [582, 241] on p "How much should I offer?" at bounding box center [548, 240] width 130 height 14
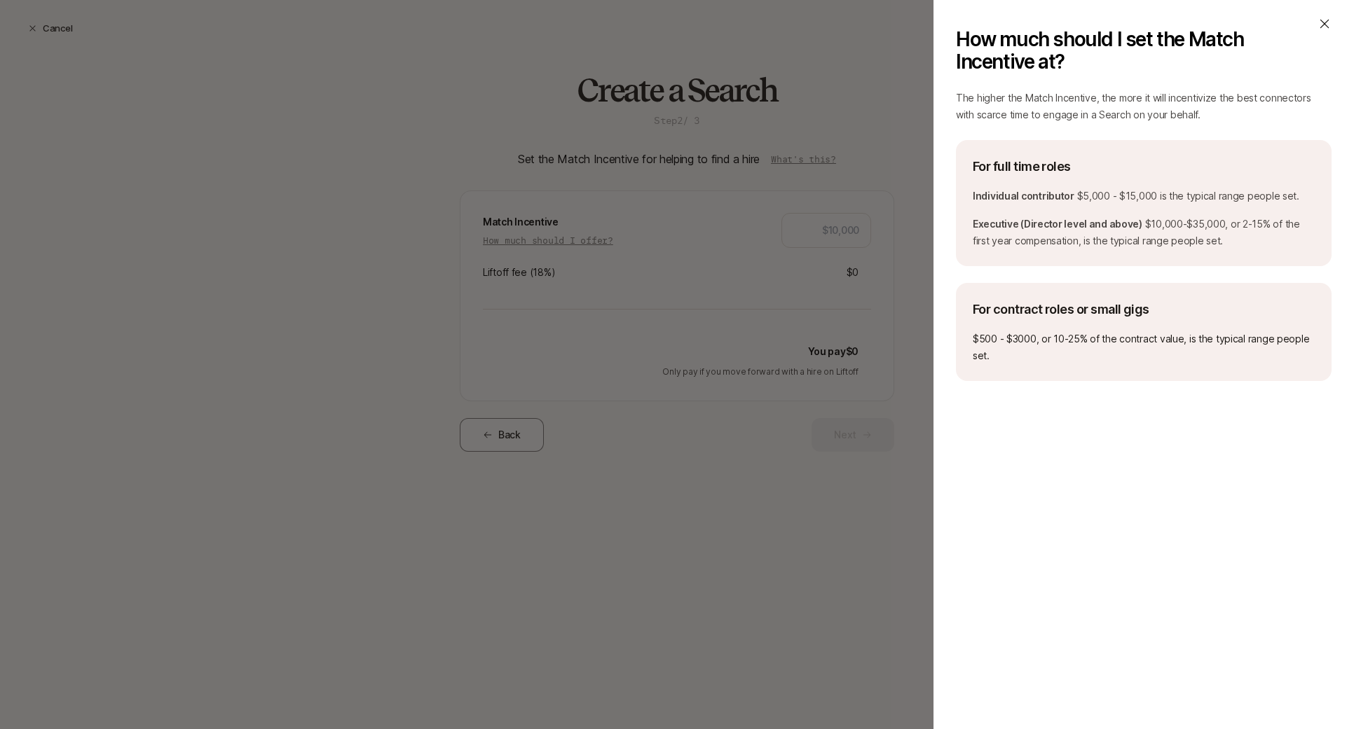
click at [1226, 27] on icon at bounding box center [1324, 24] width 14 height 14
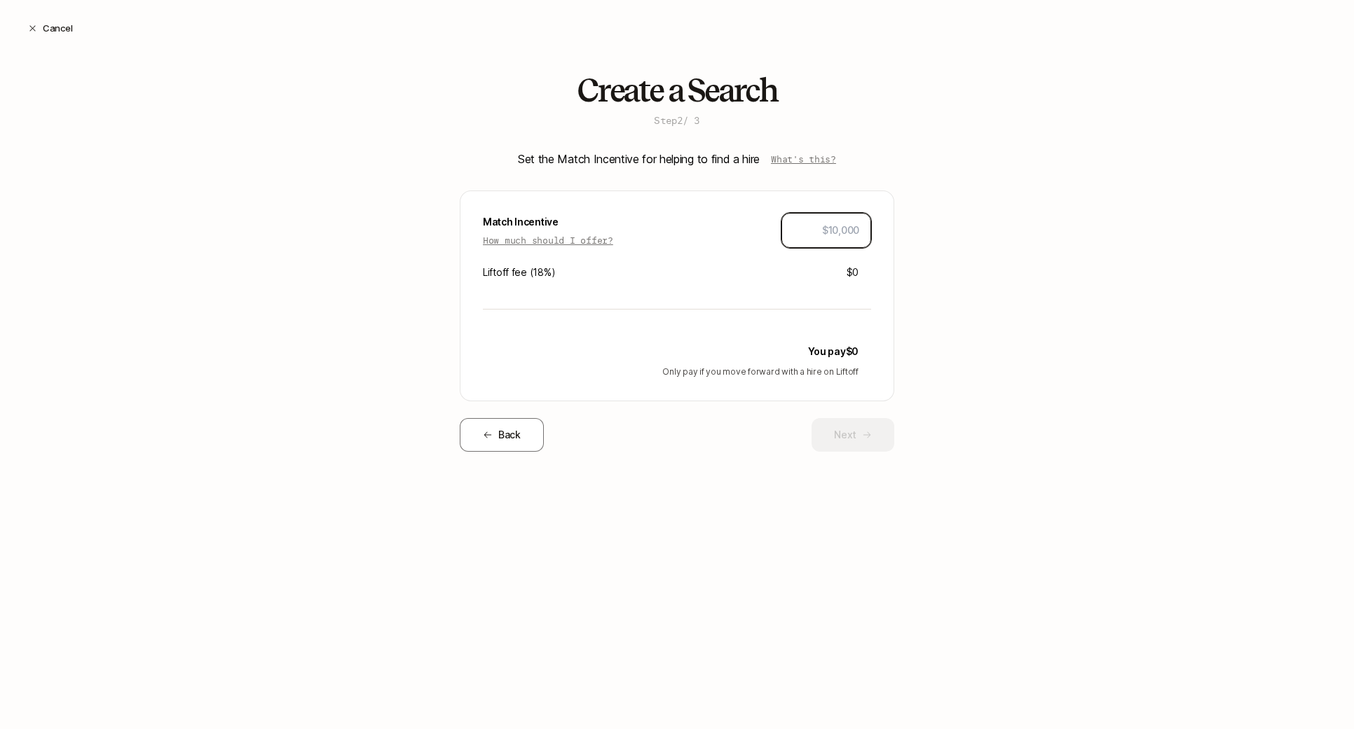
click at [840, 235] on input "text" at bounding box center [826, 230] width 66 height 17
type input "$15,000"
click at [785, 313] on div "Match Incentive How much should I offer? $15,000 Liftoff fee ( 18 %) $2,700 You…" at bounding box center [677, 296] width 434 height 211
click at [701, 448] on div "Back Next" at bounding box center [677, 435] width 434 height 34
click at [832, 427] on button "Next" at bounding box center [852, 435] width 83 height 34
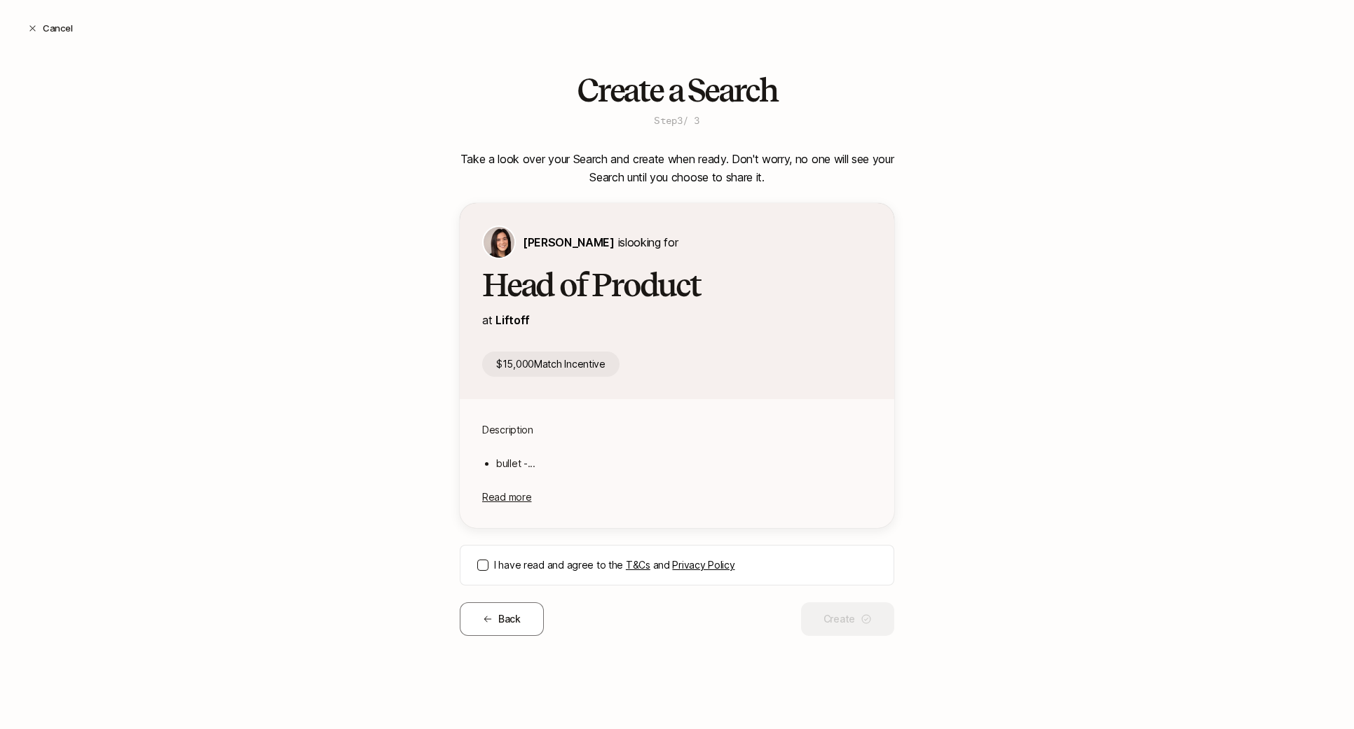
click at [481, 560] on button "I have read and agree to the T&Cs and Privacy Policy" at bounding box center [482, 565] width 11 height 11
click at [847, 617] on button "Create" at bounding box center [847, 620] width 93 height 34
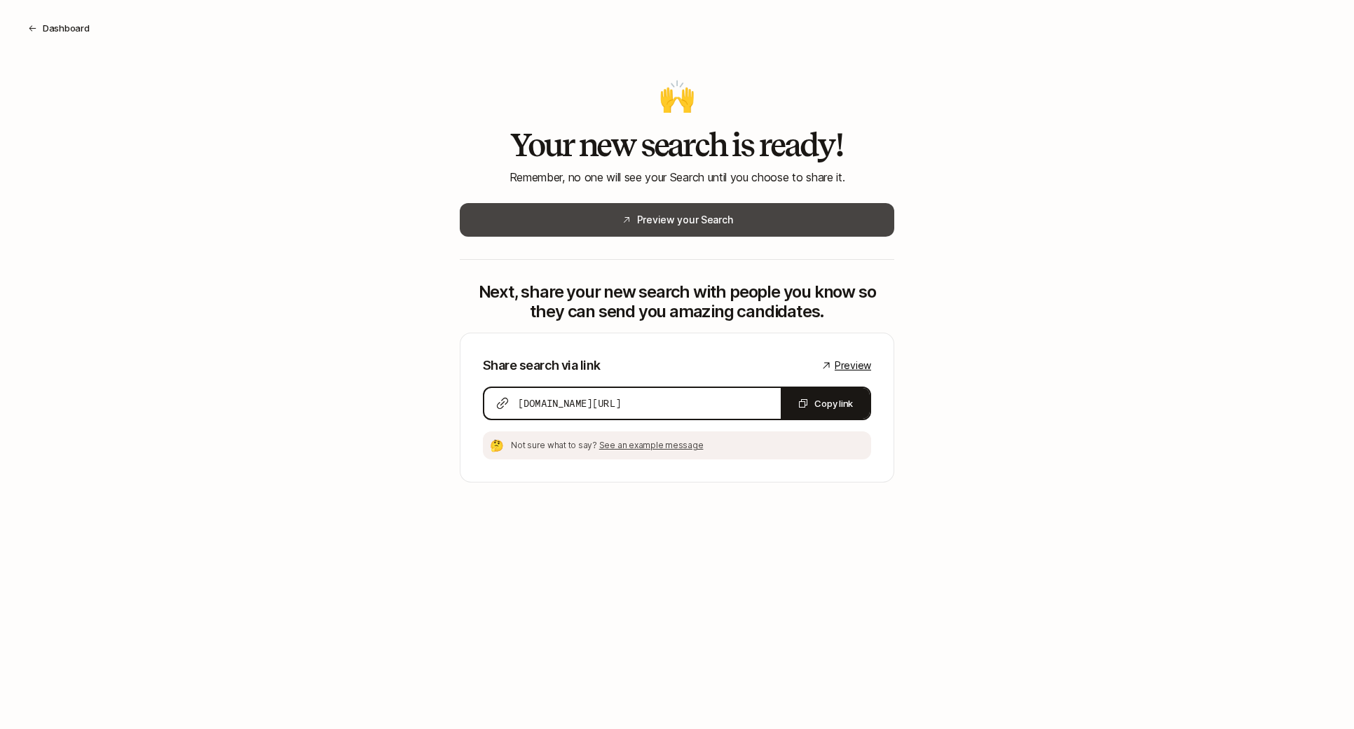
click at [794, 229] on button "Preview your Search" at bounding box center [677, 220] width 434 height 34
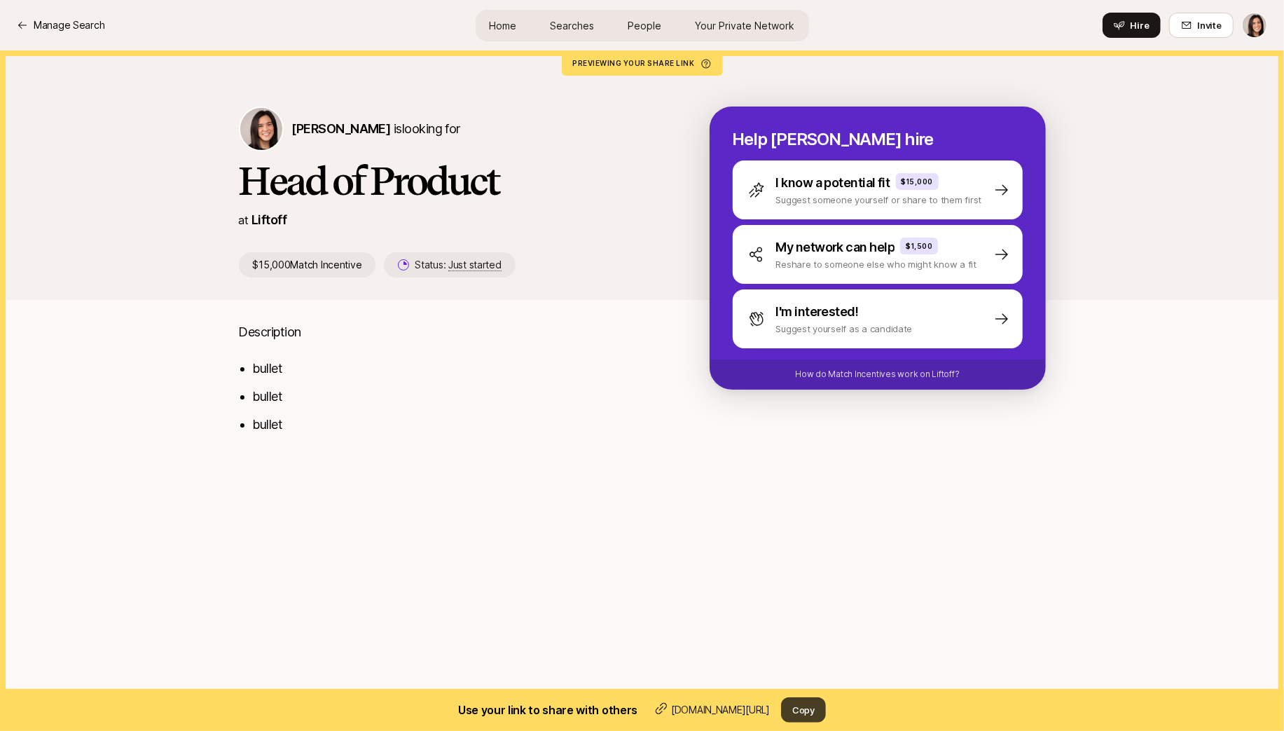
click at [811, 711] on button "Copy" at bounding box center [803, 709] width 45 height 25
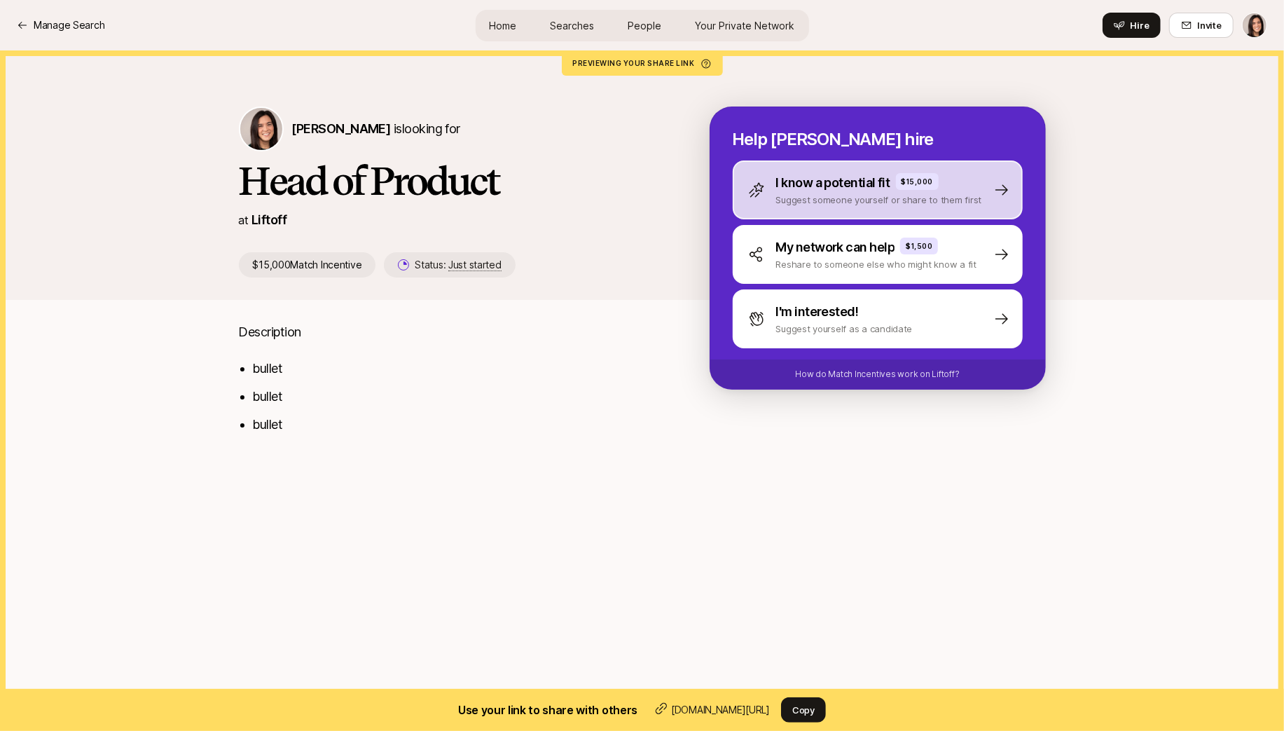
click at [762, 209] on div "I know a potential fit $15,000 Suggest someone yourself or share to them first" at bounding box center [878, 189] width 290 height 59
click at [771, 188] on div "I know a potential fit $15,000 Suggest someone yourself or share to them first" at bounding box center [865, 190] width 234 height 34
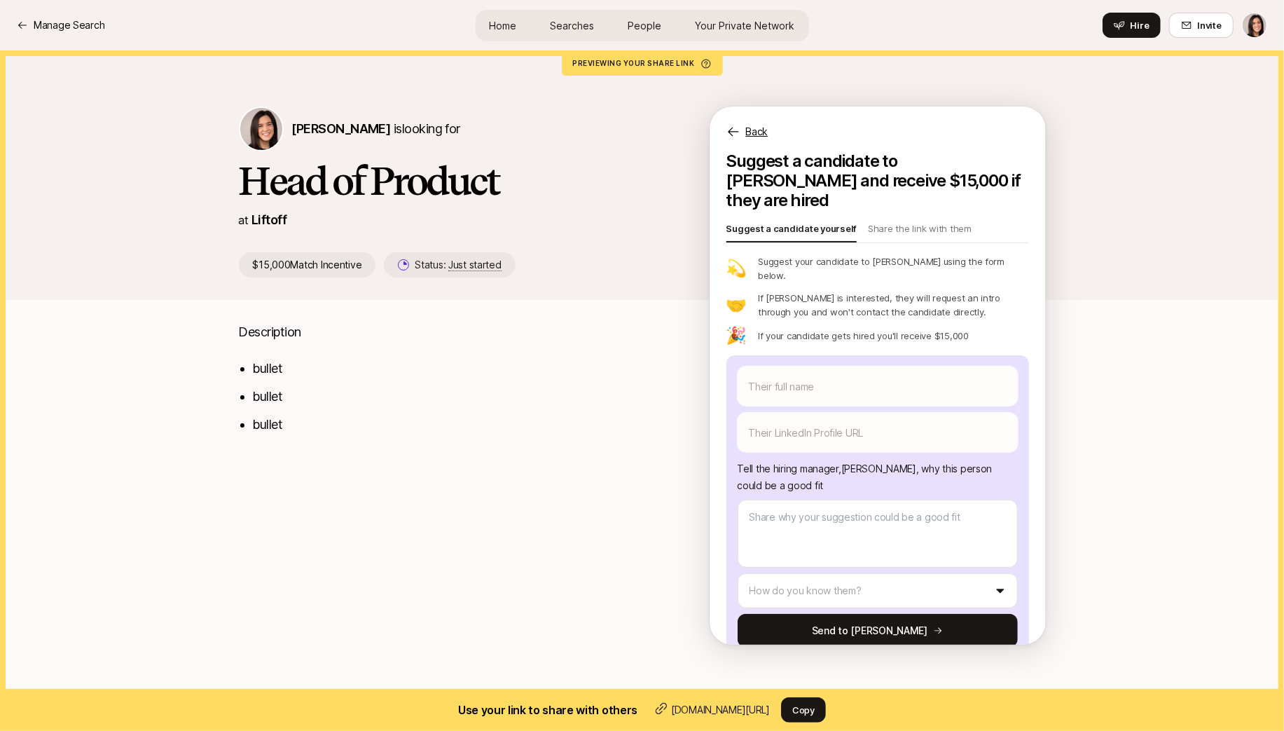
click at [750, 130] on p "Back" at bounding box center [757, 131] width 22 height 17
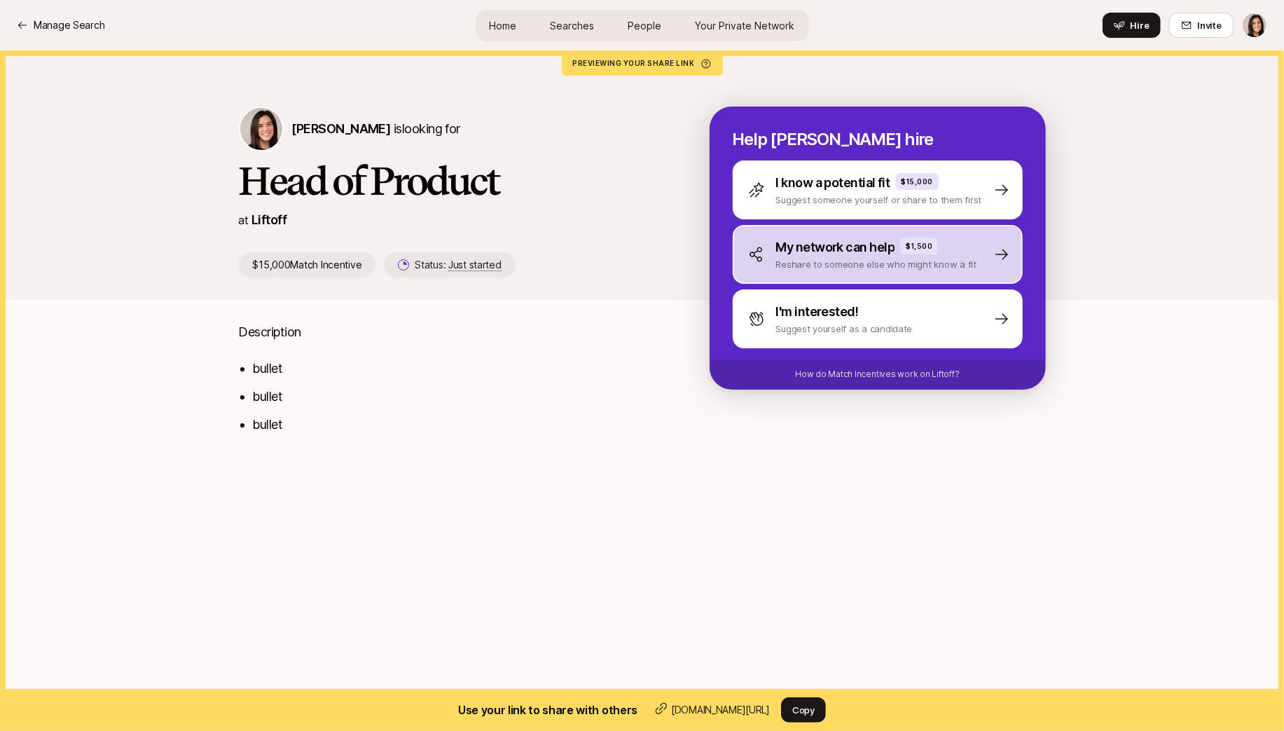
click at [802, 274] on div "My network can help $1,500 Reshare to someone else who might know a fit" at bounding box center [878, 254] width 290 height 59
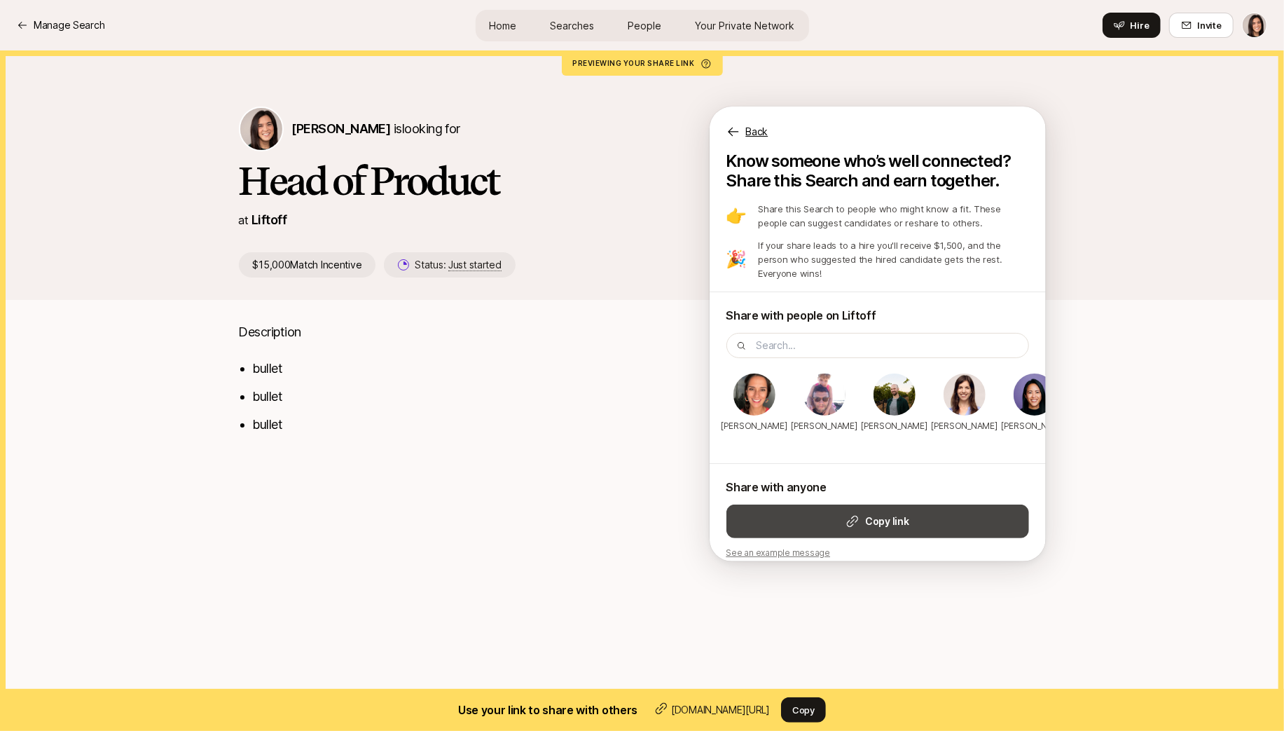
click at [827, 511] on button "Copy link" at bounding box center [878, 521] width 303 height 34
click at [763, 133] on p "Back" at bounding box center [757, 131] width 22 height 17
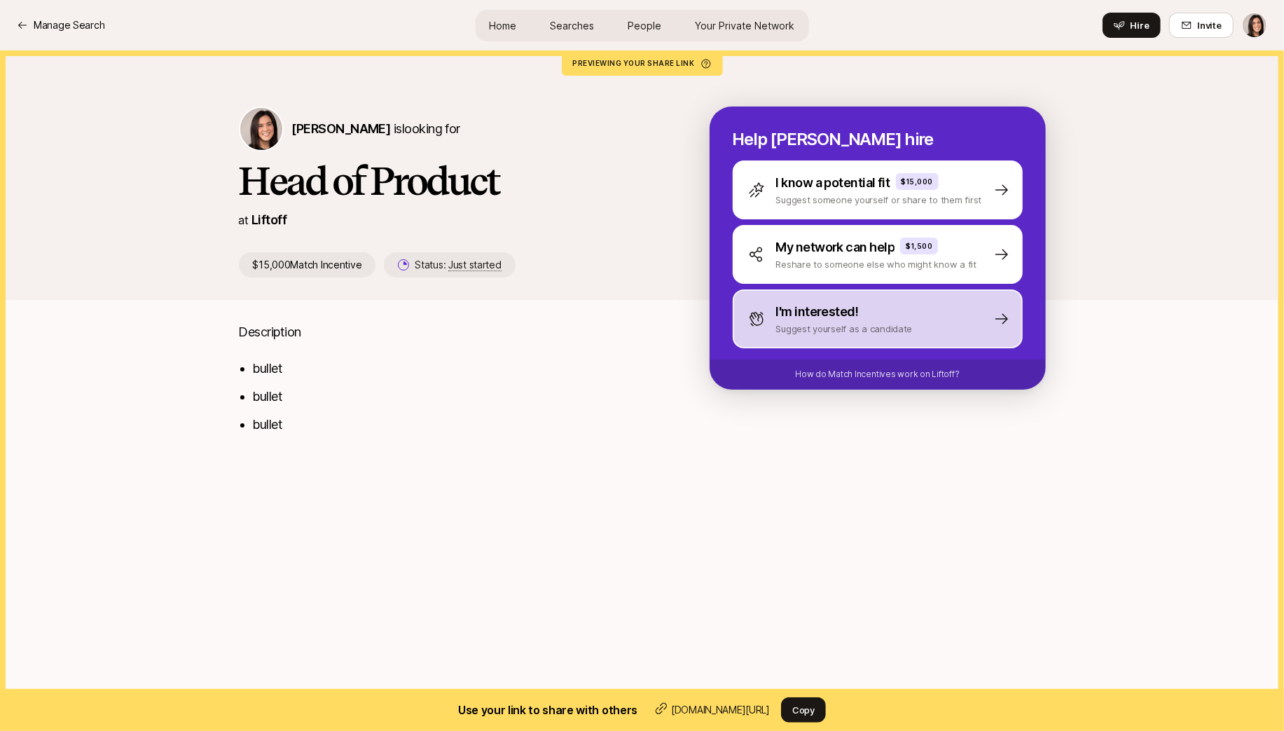
click at [935, 322] on div "I'm interested! Suggest yourself as a candidate" at bounding box center [878, 318] width 290 height 59
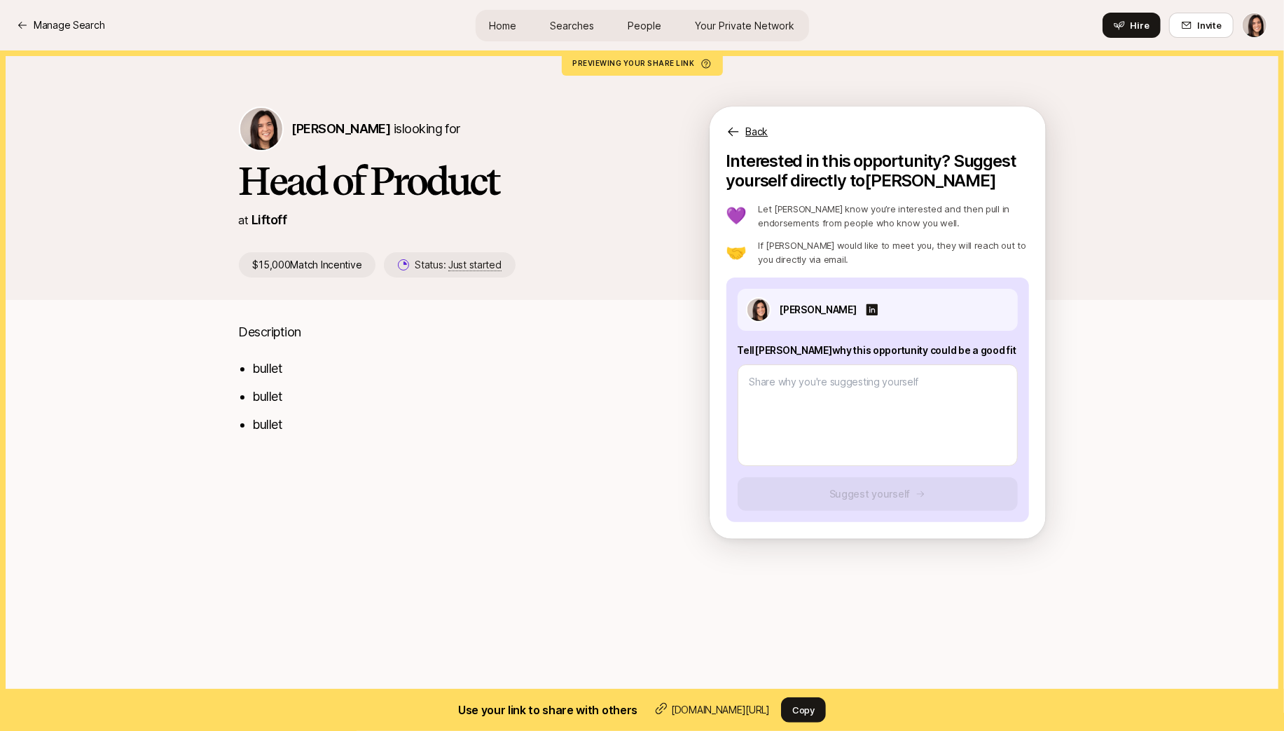
click at [750, 132] on p "Back" at bounding box center [757, 131] width 22 height 17
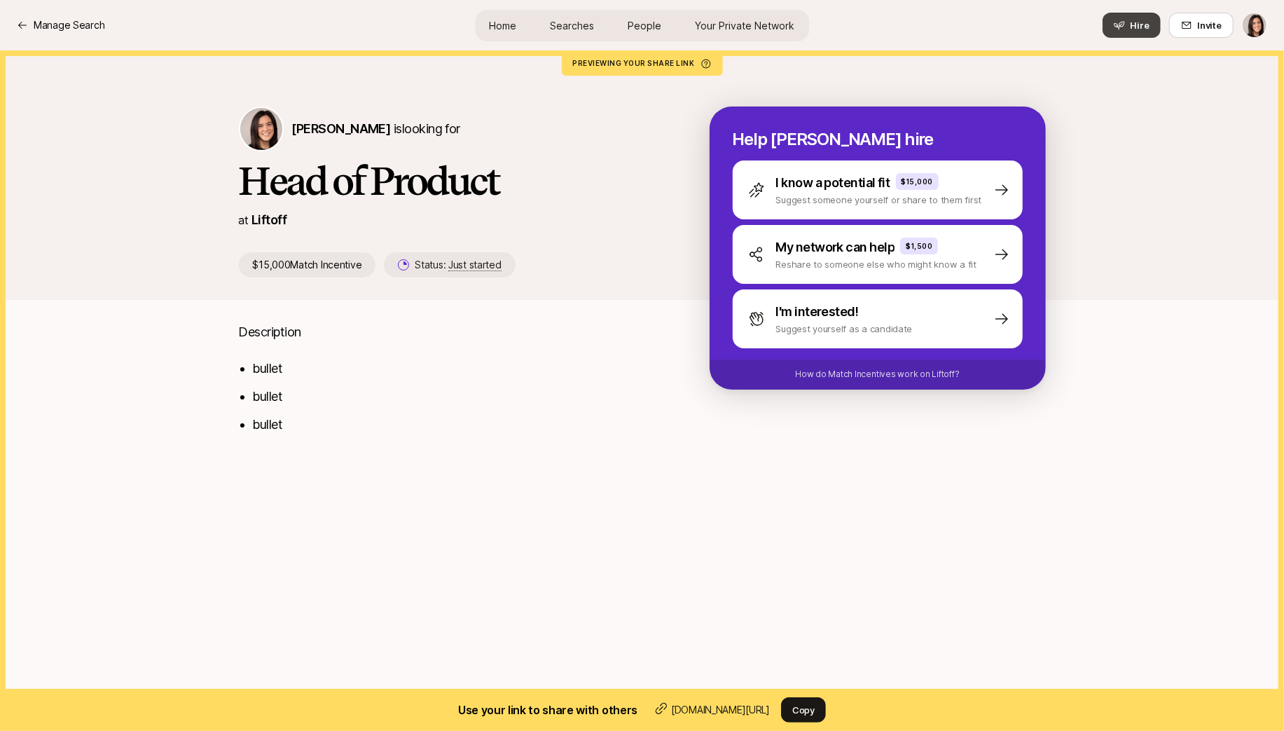
click at [1122, 34] on button "Hire" at bounding box center [1132, 25] width 58 height 25
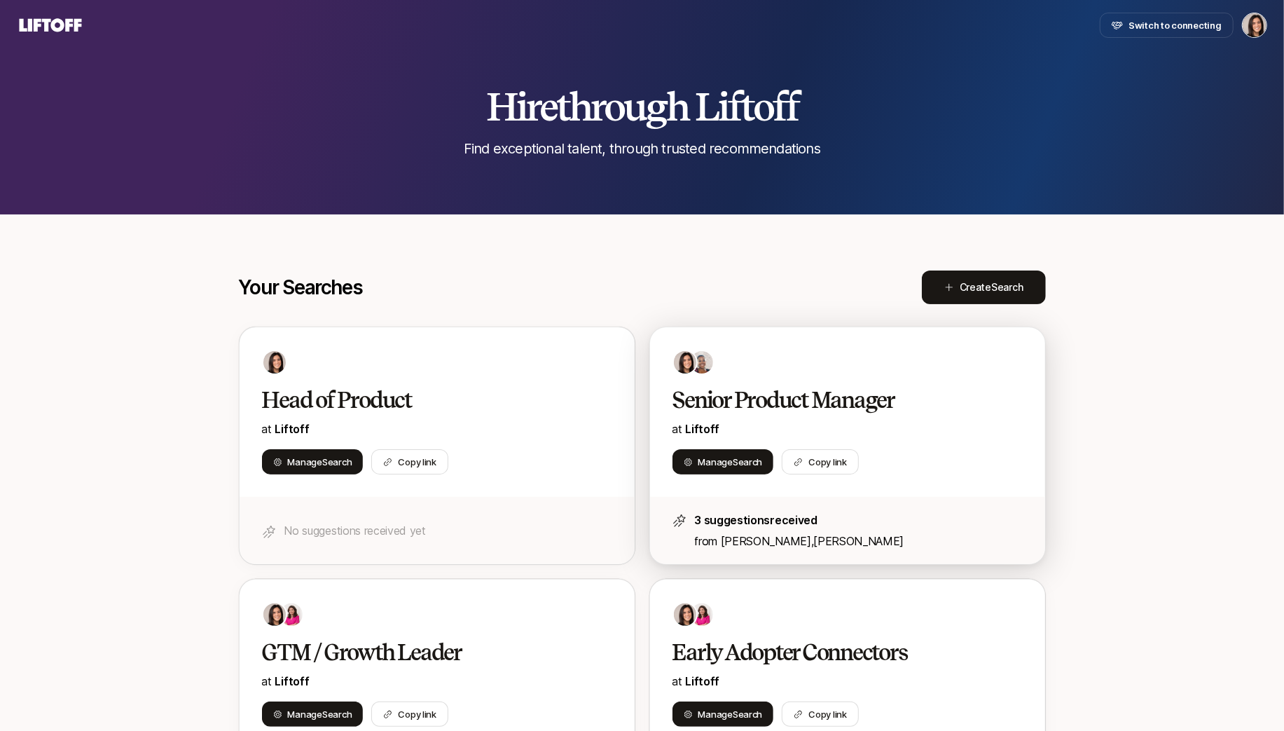
click at [776, 357] on div at bounding box center [848, 362] width 350 height 25
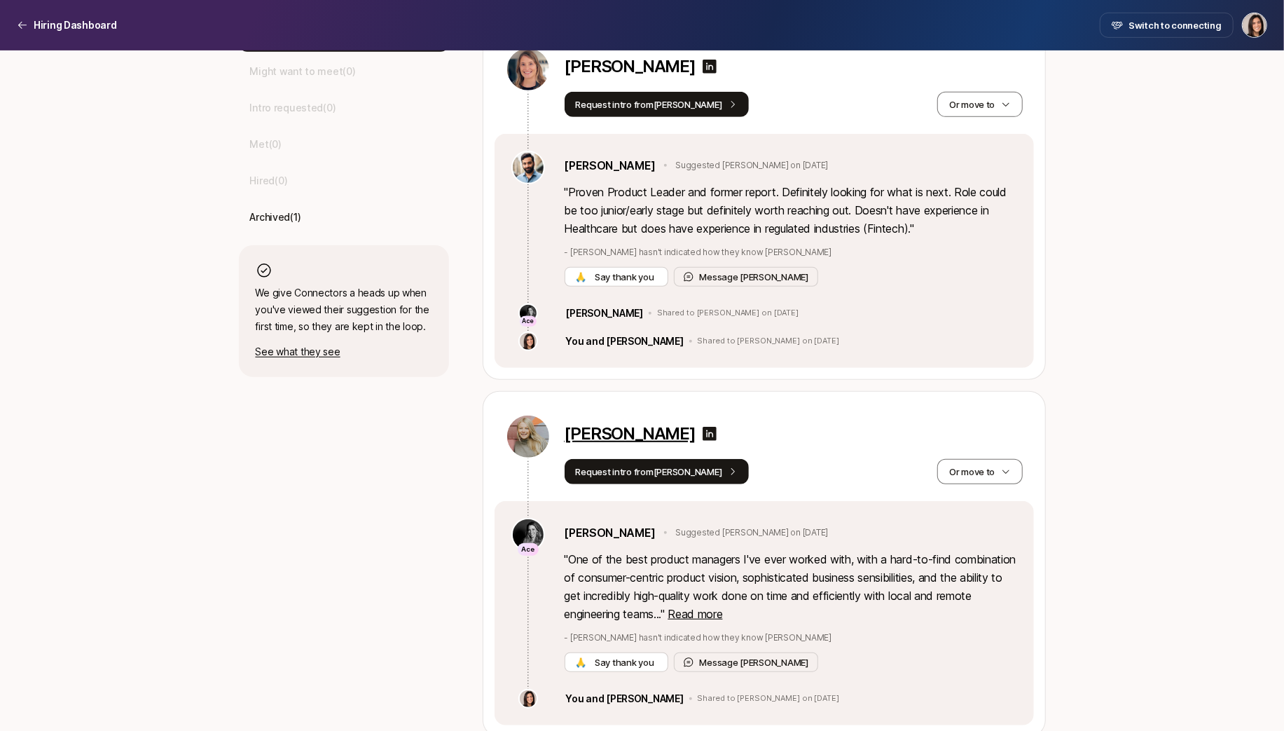
scroll to position [486, 0]
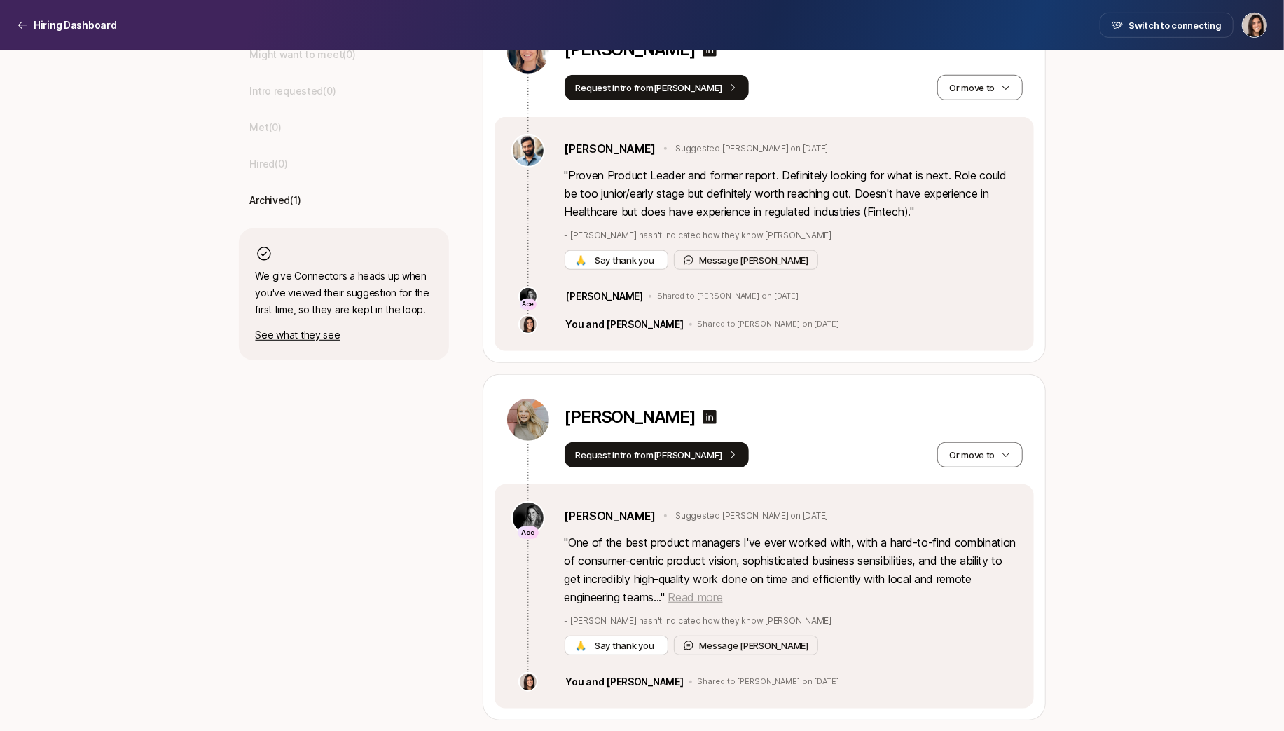
click at [722, 597] on span "Read more" at bounding box center [695, 597] width 55 height 14
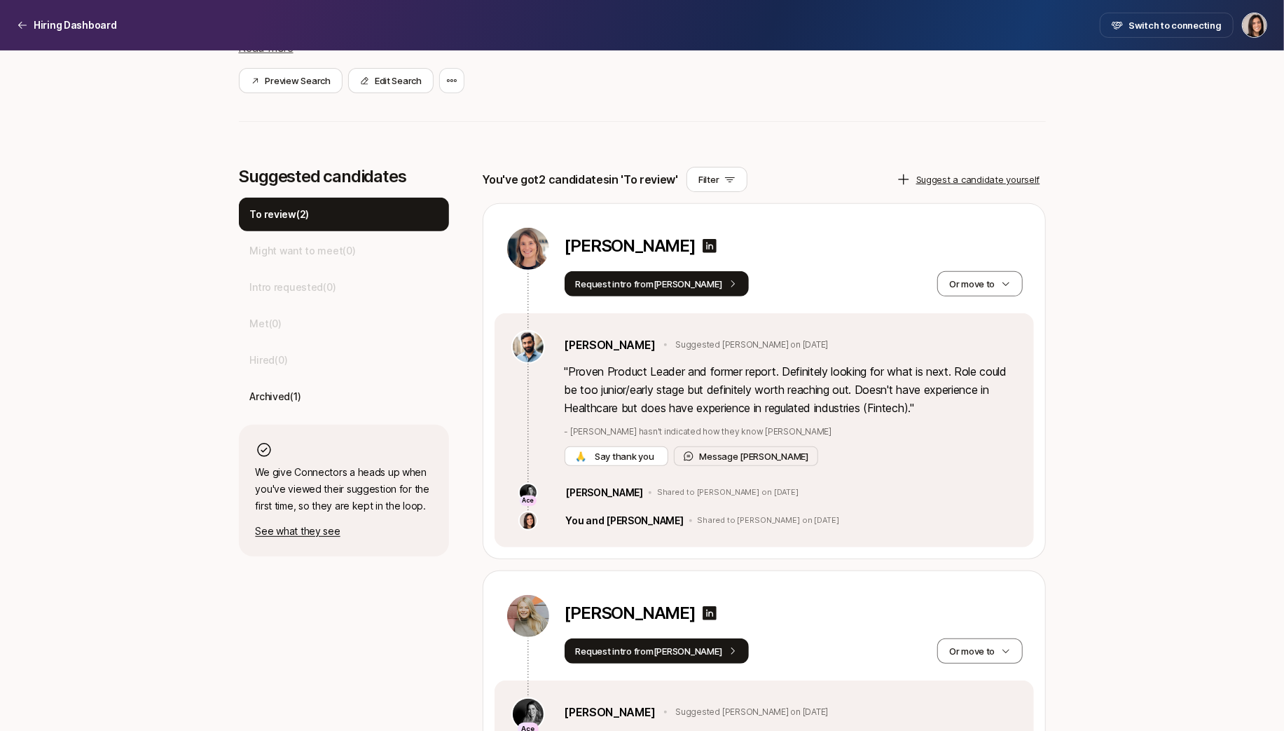
scroll to position [291, 0]
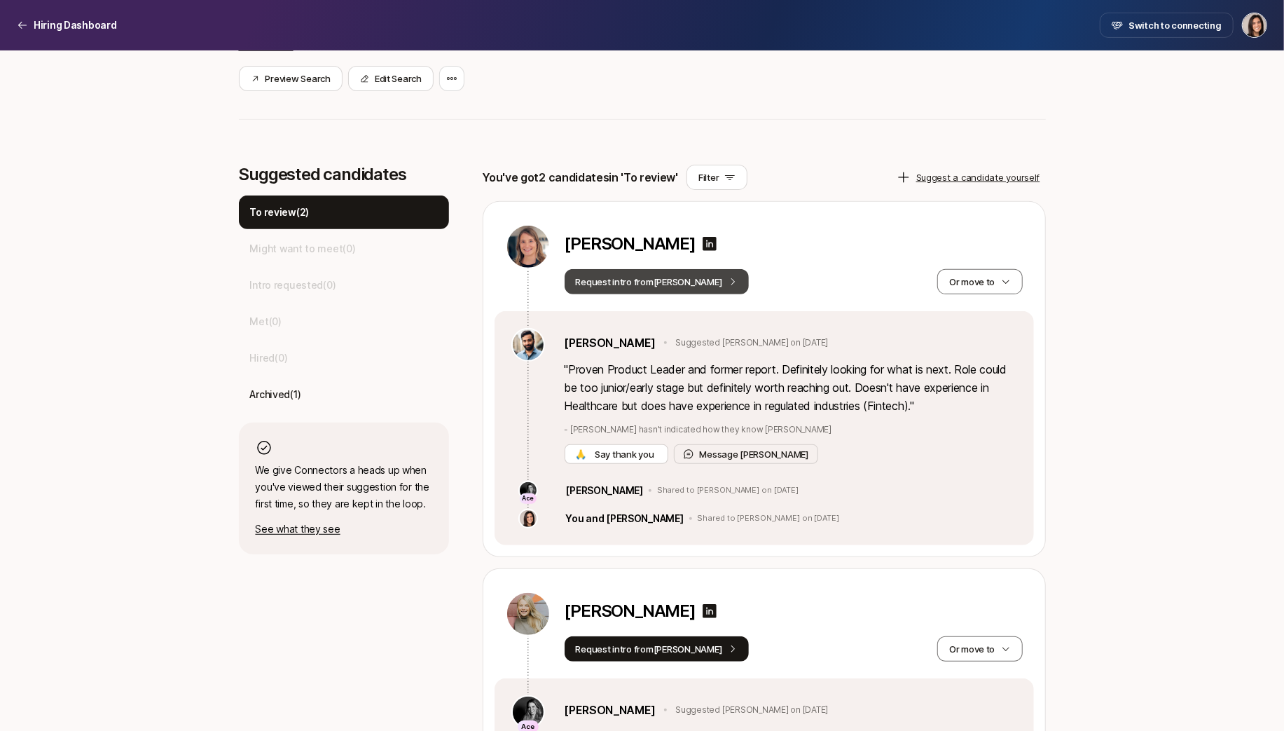
click at [672, 285] on button "Request intro from Frank" at bounding box center [657, 281] width 185 height 25
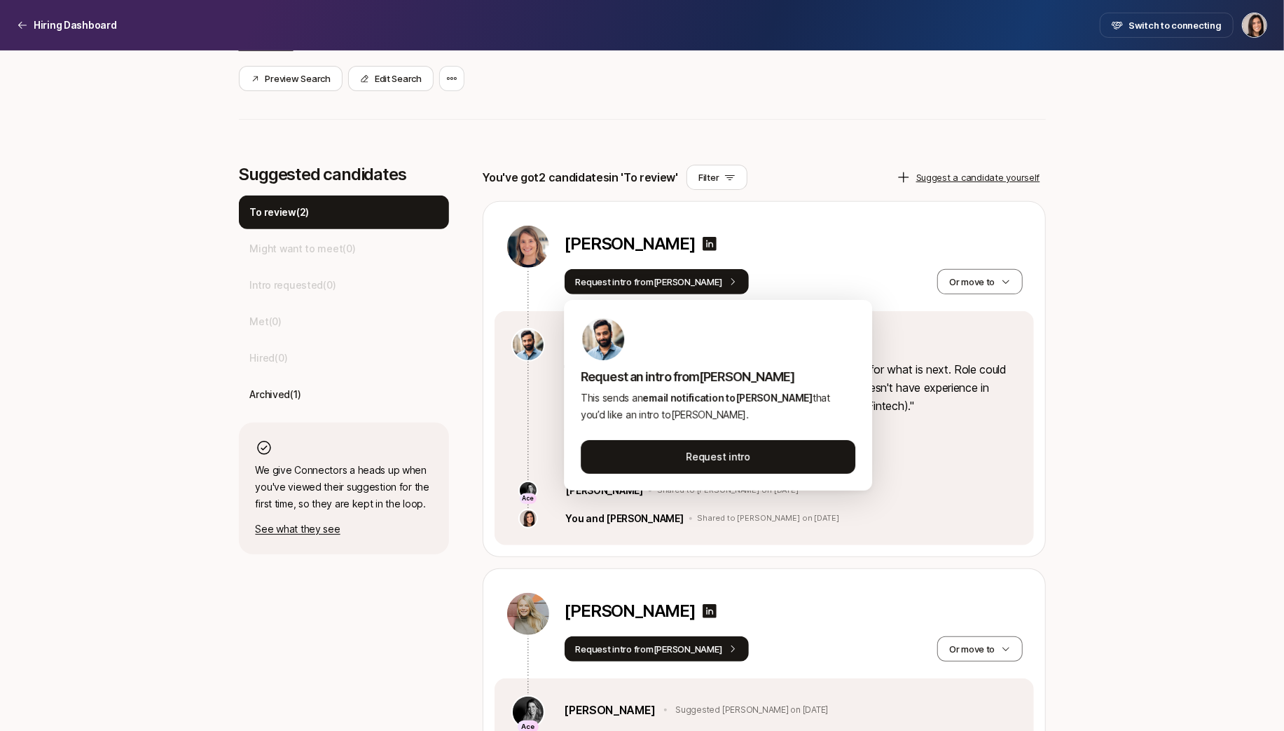
click at [816, 177] on div "You've got 2 candidates in 'To review' Filter Suggest a candidate yourself" at bounding box center [764, 177] width 563 height 25
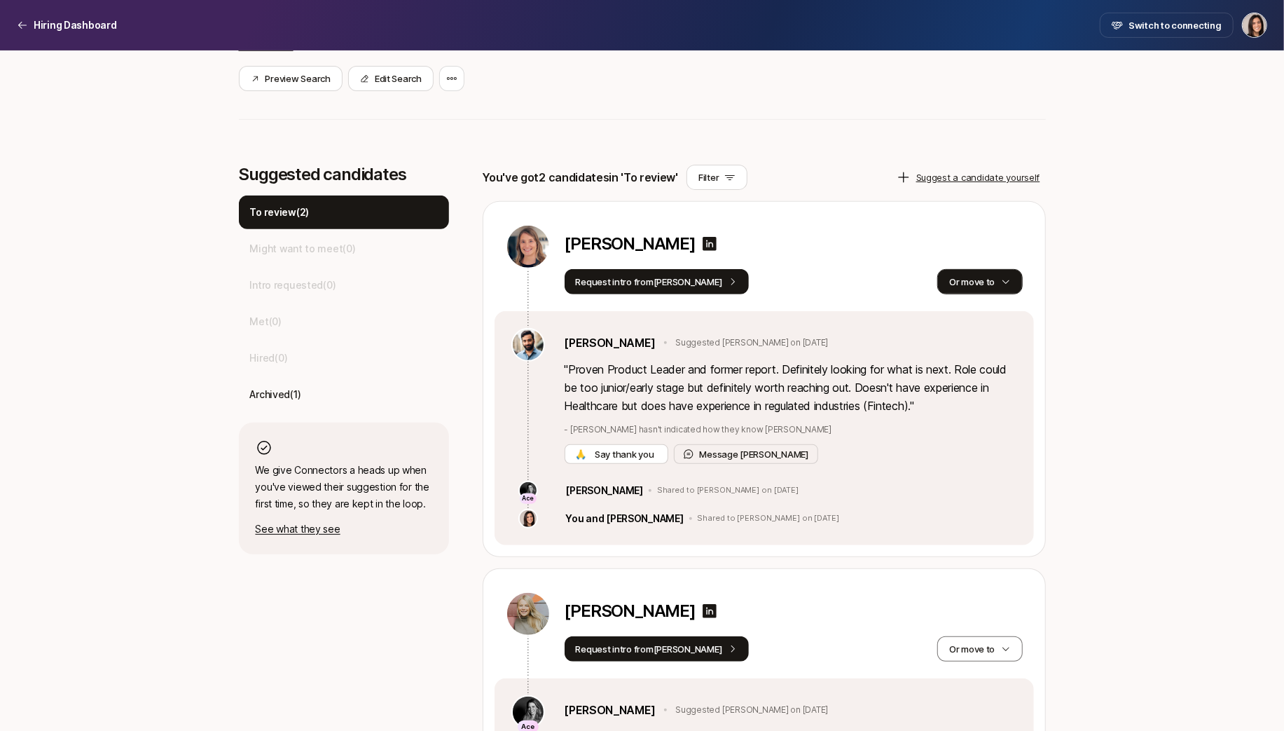
click at [959, 286] on button "Or move to" at bounding box center [979, 281] width 85 height 25
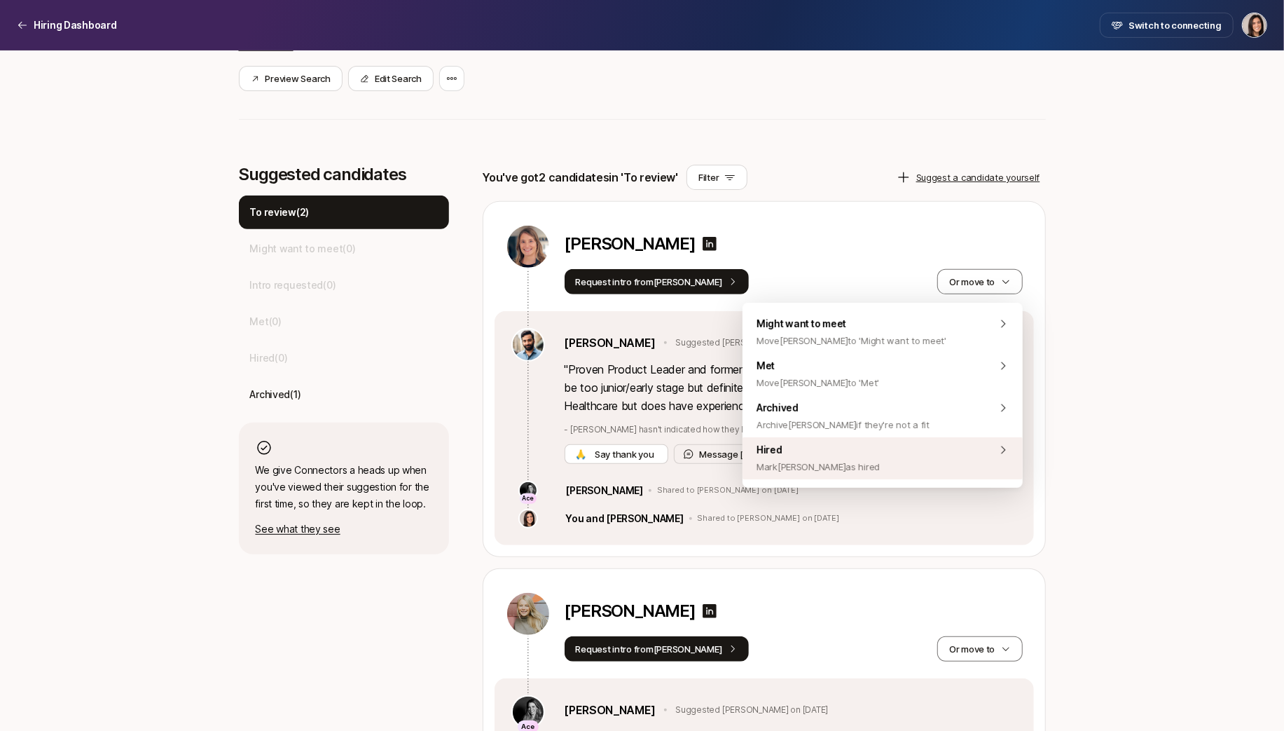
click at [861, 460] on div "Hired Mark Megan as hired" at bounding box center [883, 458] width 280 height 42
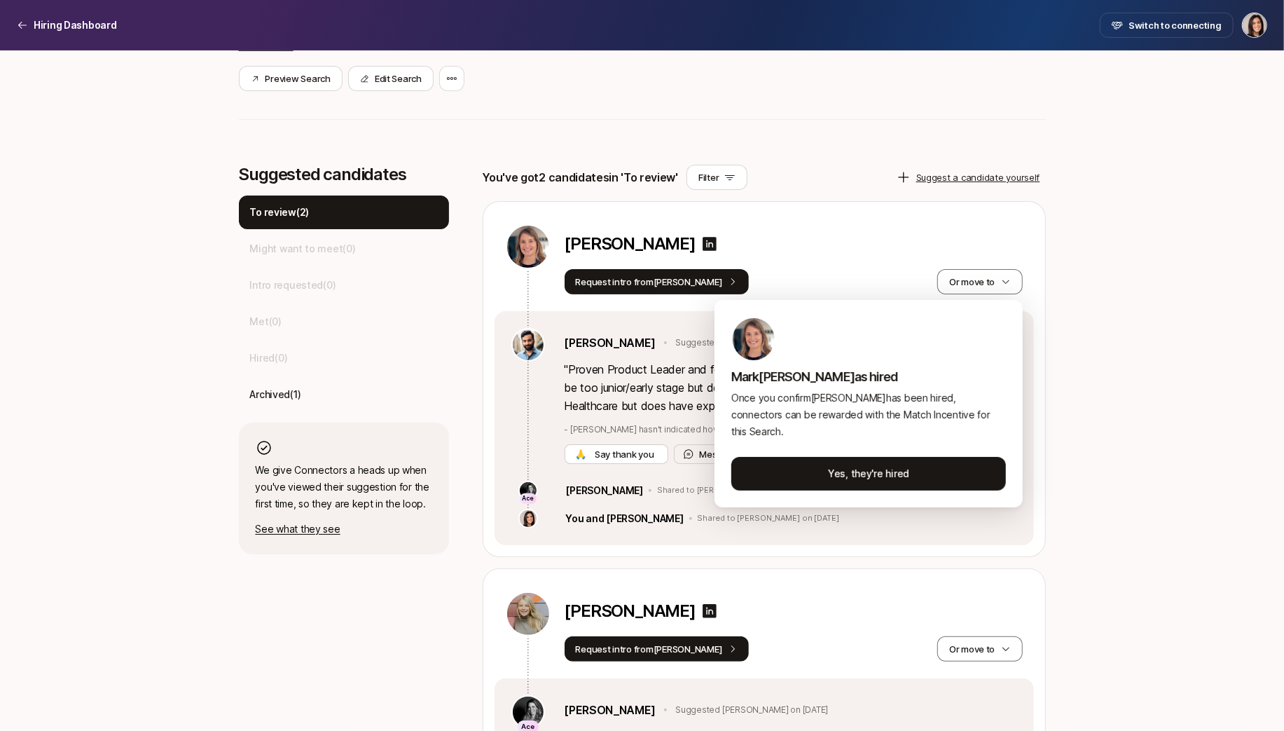
click at [784, 259] on html "Hiring Dashboard Hiring Dashboard Switch to connecting Senior Product Manager a…" at bounding box center [642, 74] width 1284 height 731
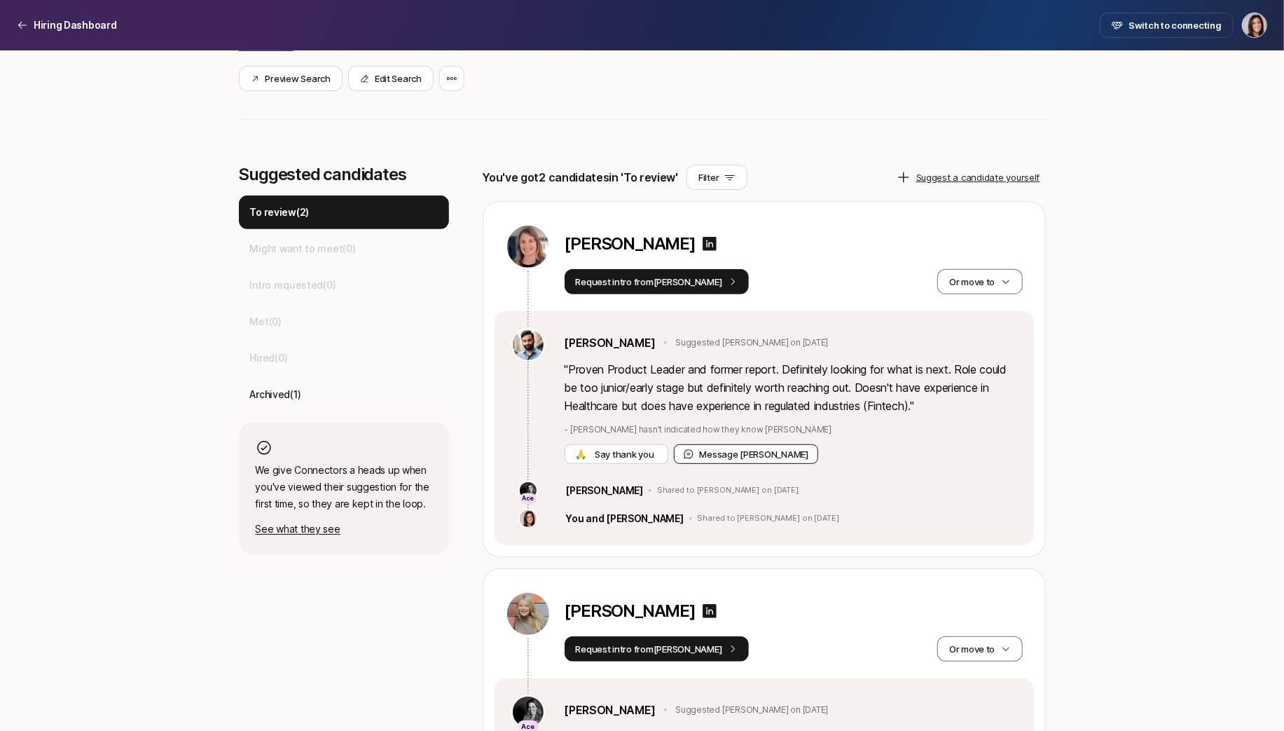
click at [715, 455] on button "Message Frank" at bounding box center [746, 454] width 145 height 20
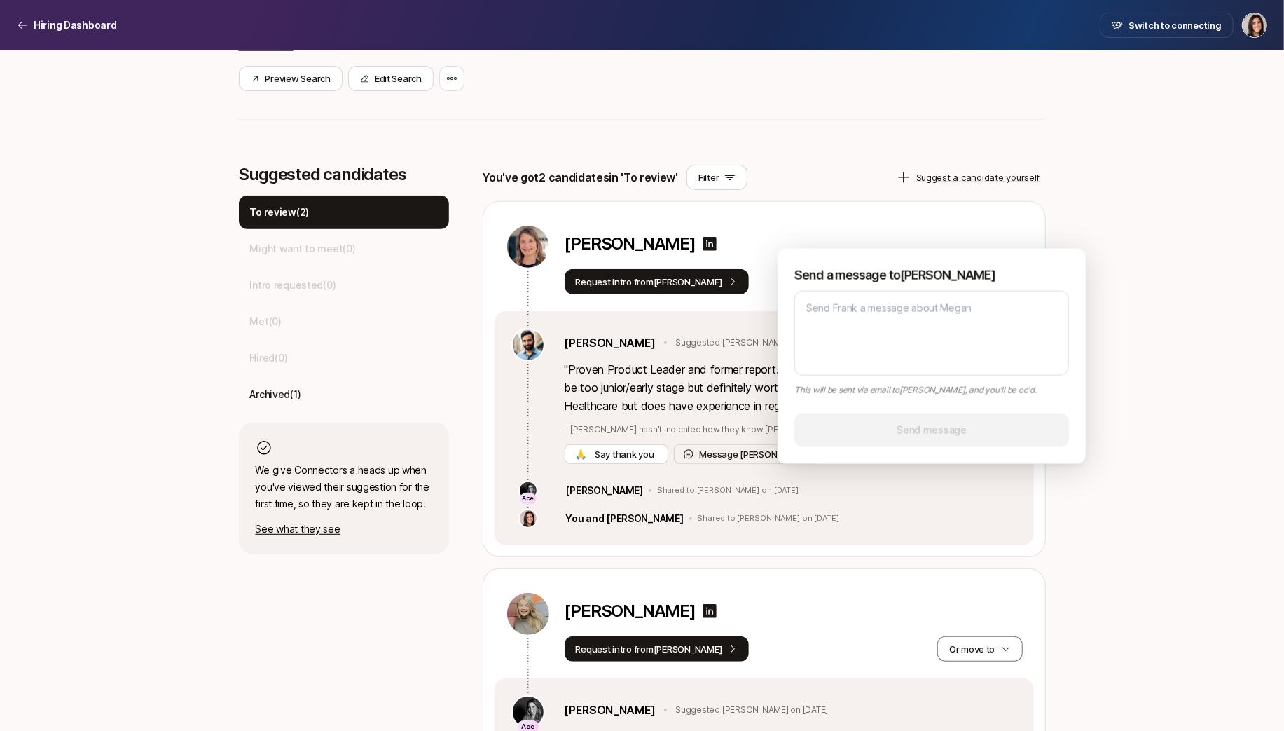
click at [867, 229] on div "Megan Hughes" at bounding box center [794, 246] width 458 height 45
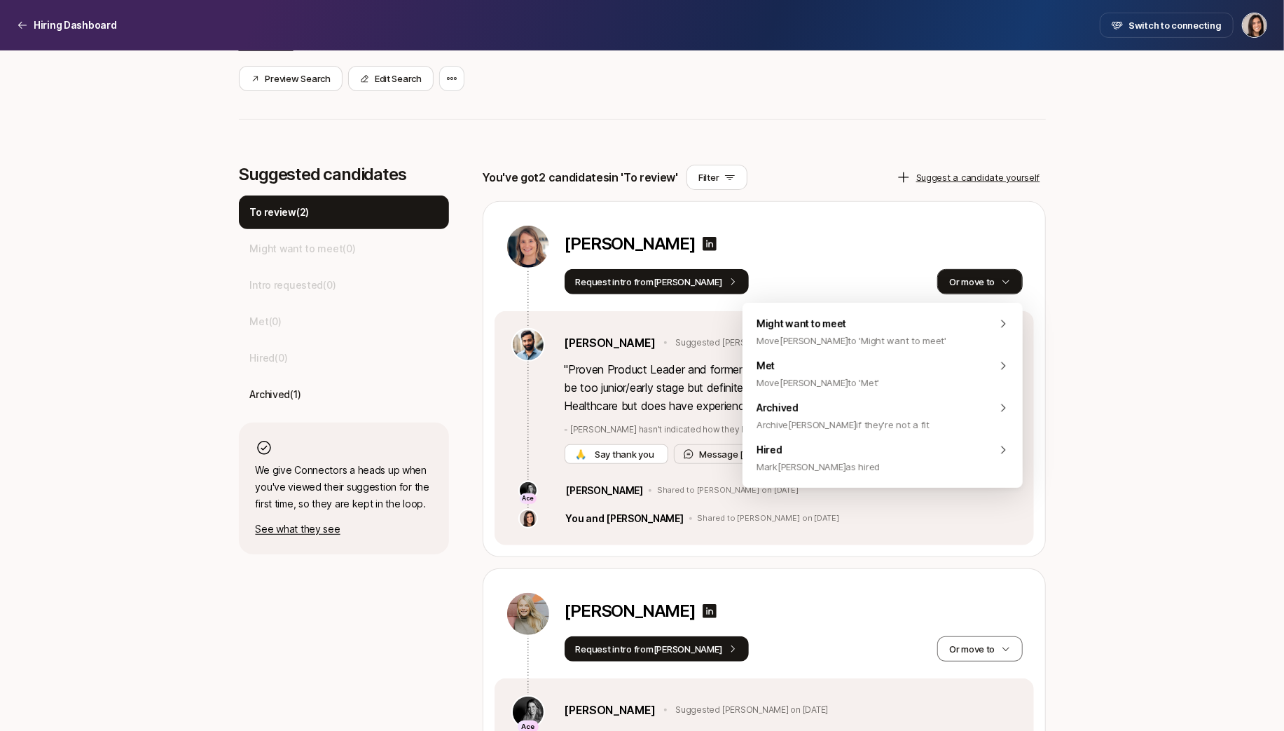
click at [961, 280] on button "Or move to" at bounding box center [979, 281] width 85 height 25
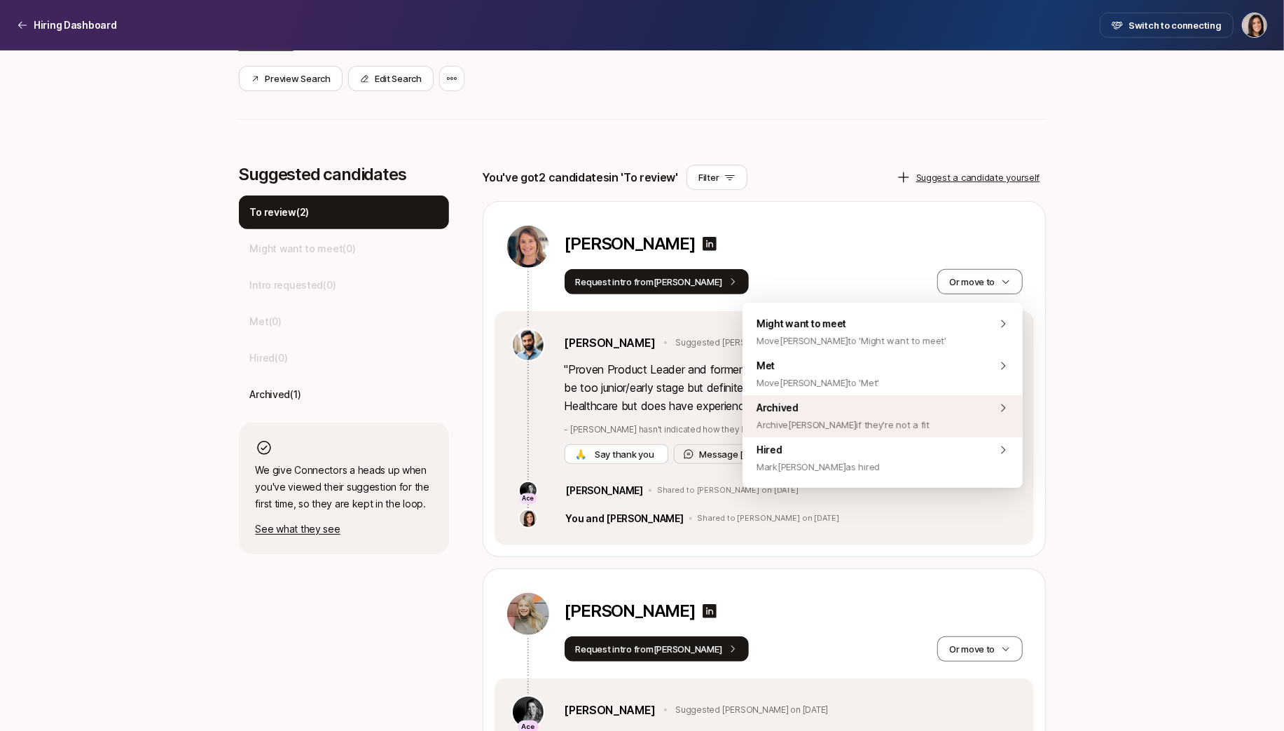
click at [863, 420] on span "Archive Megan if they're not a fit" at bounding box center [843, 424] width 173 height 17
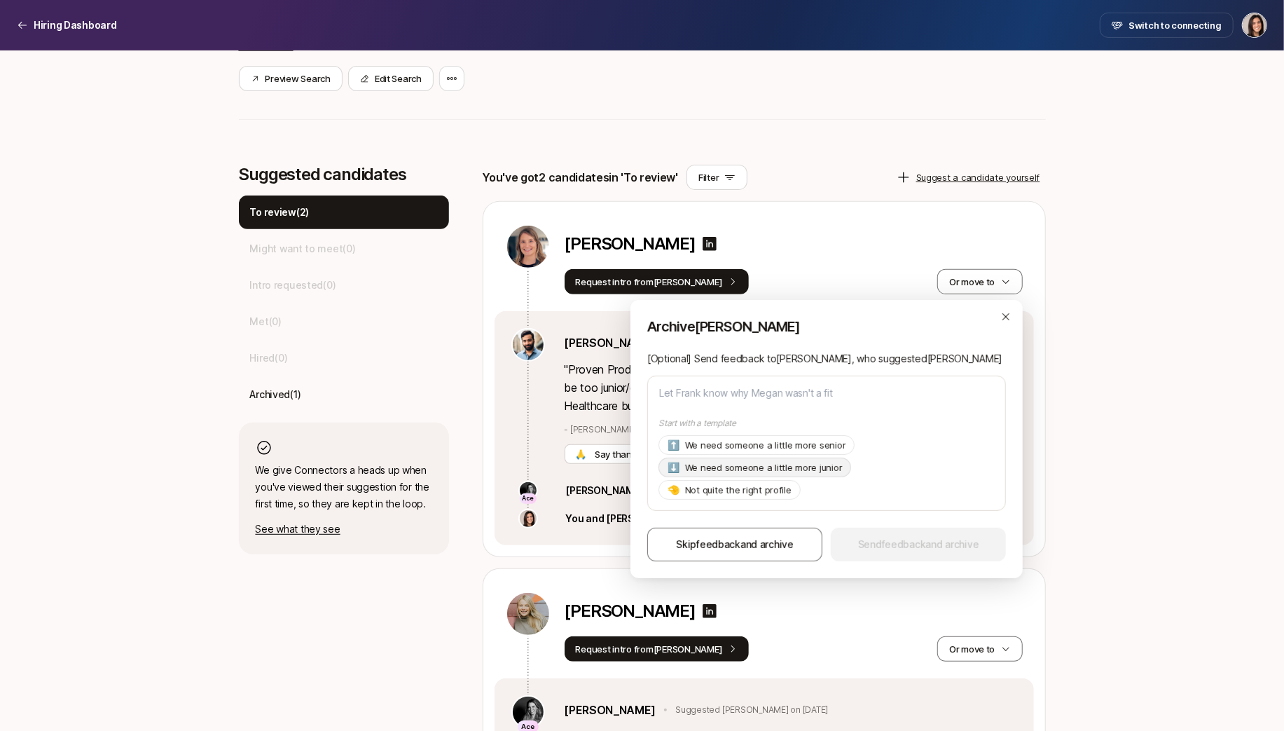
click at [806, 462] on p "We need someone a little more junior" at bounding box center [764, 467] width 158 height 14
type textarea "x"
type textarea "Hi Frank, Thanks so much for suggesting Megan! As of now we're looking for a pr…"
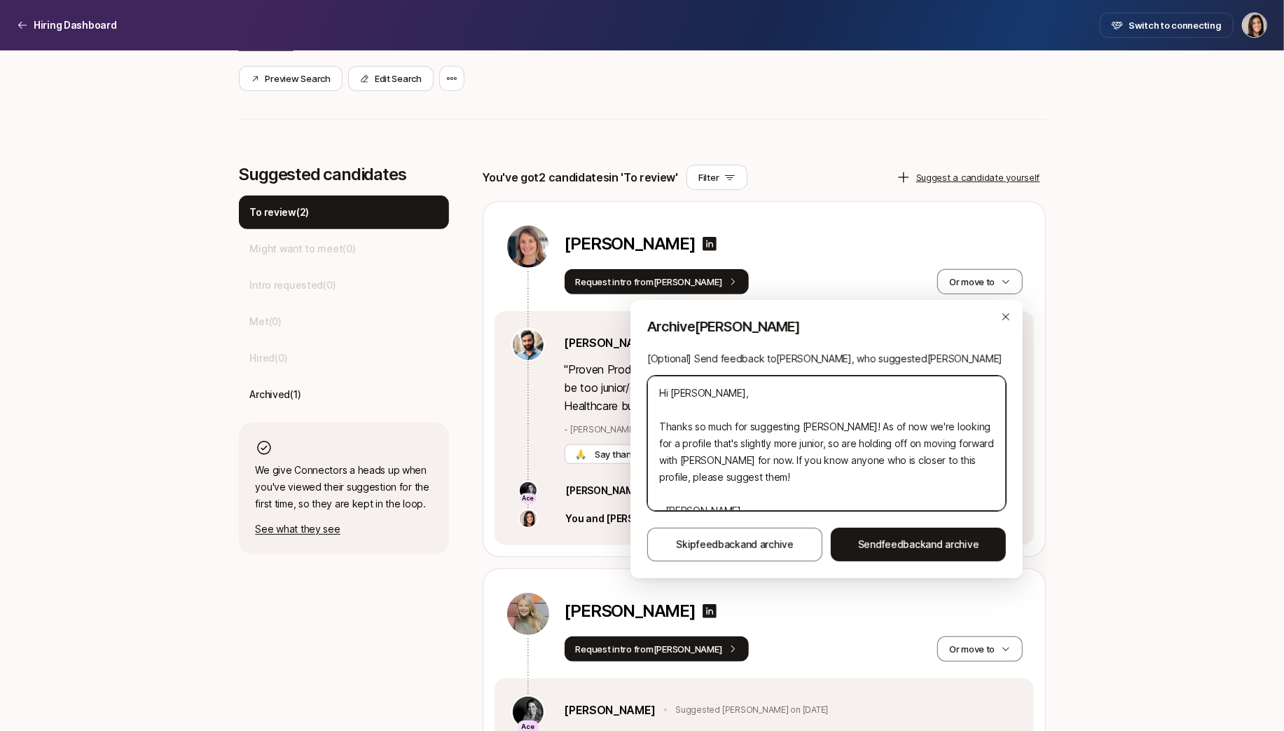
scroll to position [17, 0]
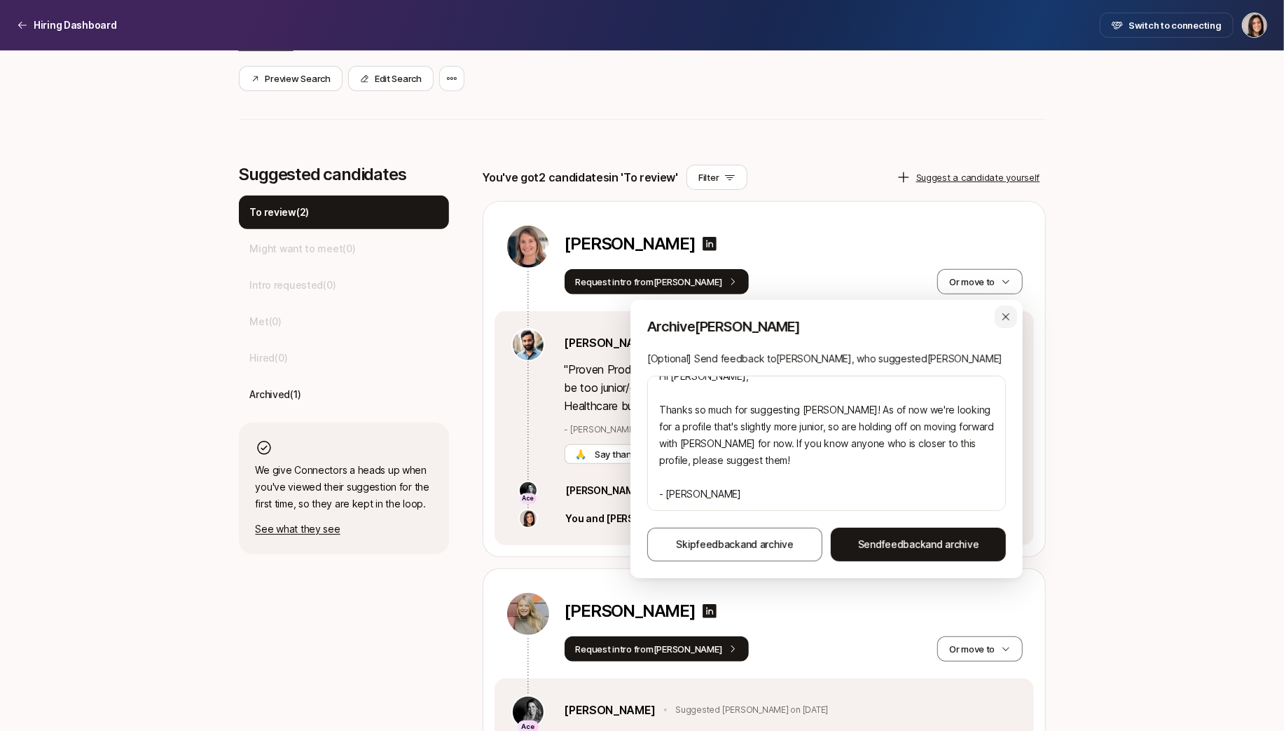
click at [1000, 322] on div "button" at bounding box center [1006, 316] width 22 height 22
type textarea "x"
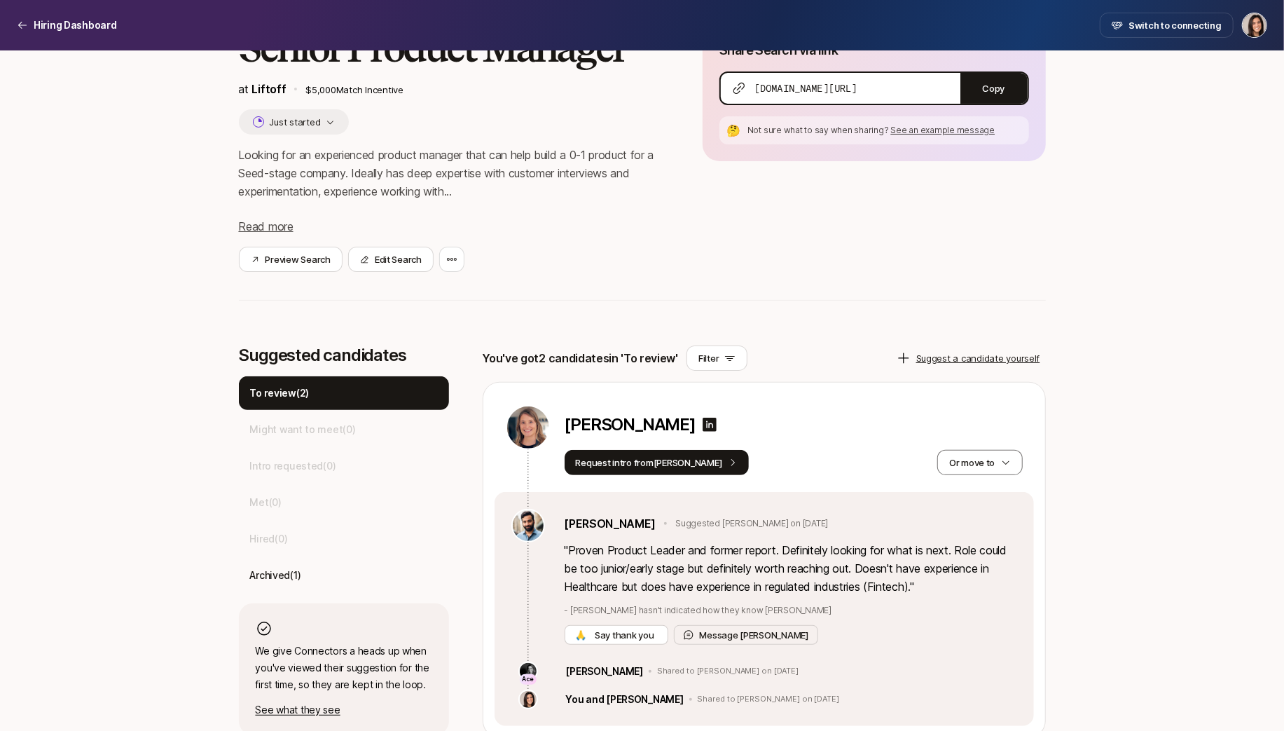
scroll to position [0, 0]
